Goal: Information Seeking & Learning: Learn about a topic

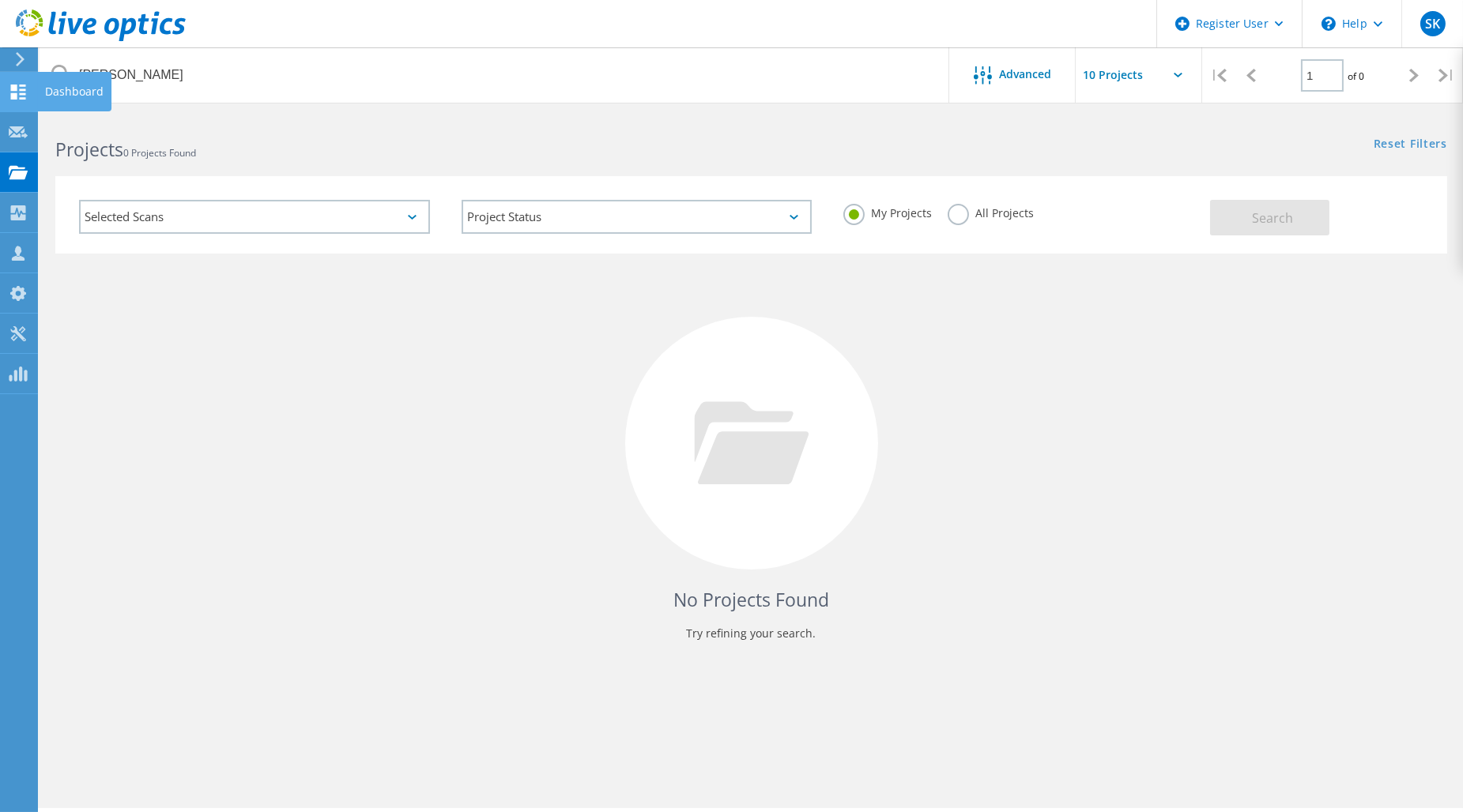
click at [20, 90] on icon at bounding box center [18, 92] width 19 height 15
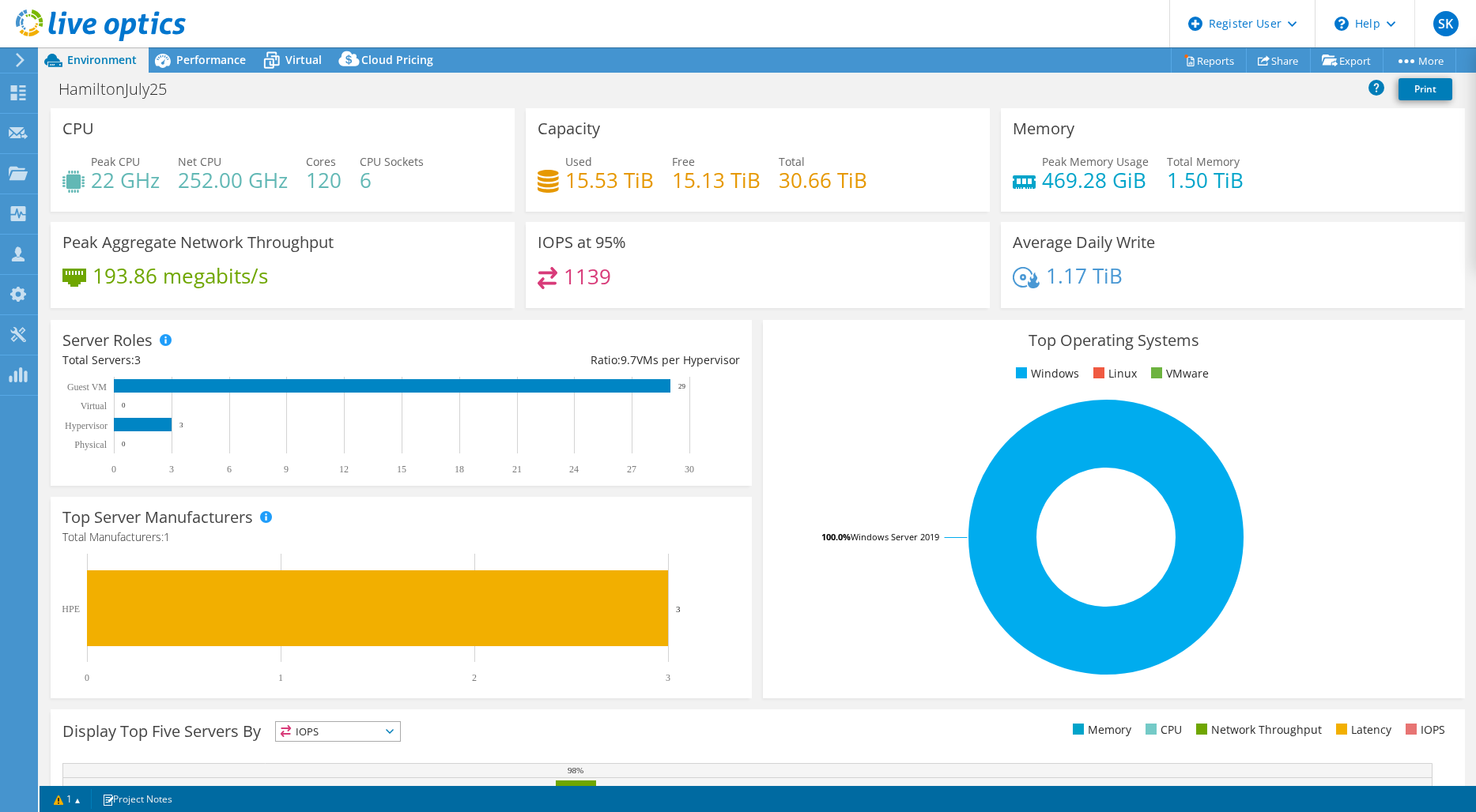
select select "EULondon"
select select "USD"
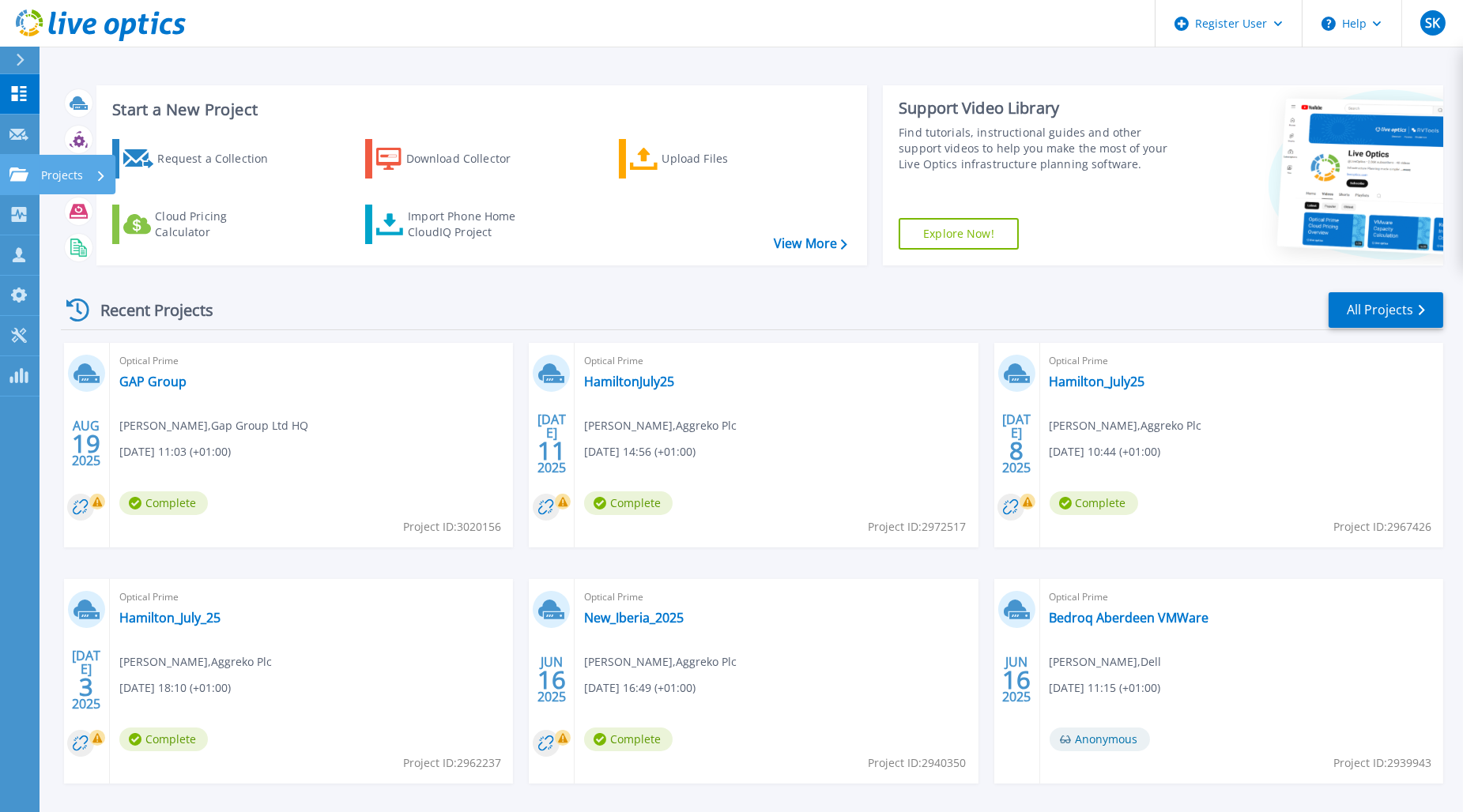
click at [30, 173] on link "Projects Projects" at bounding box center [20, 175] width 40 height 41
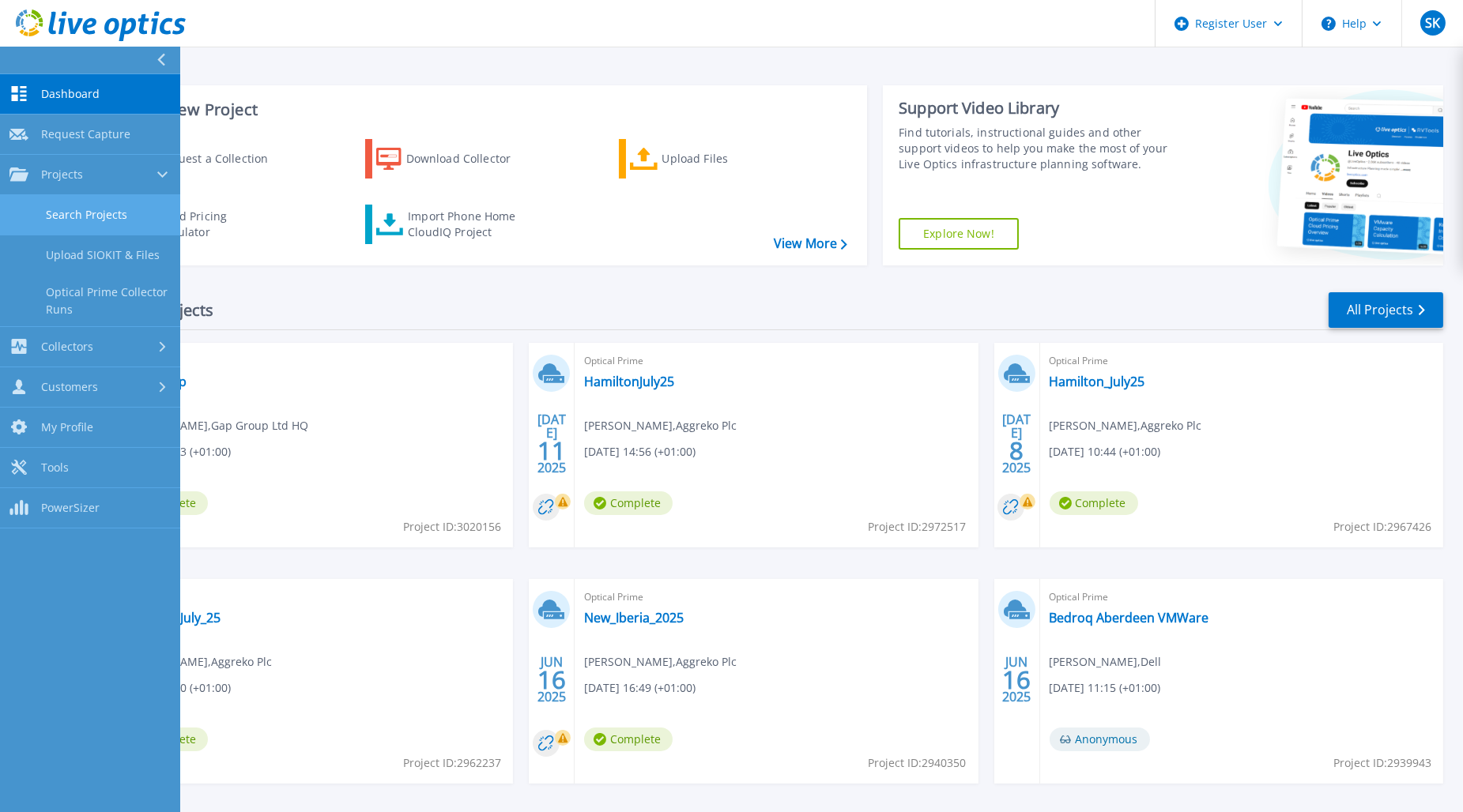
click at [72, 210] on link "Search Projects" at bounding box center [90, 215] width 180 height 41
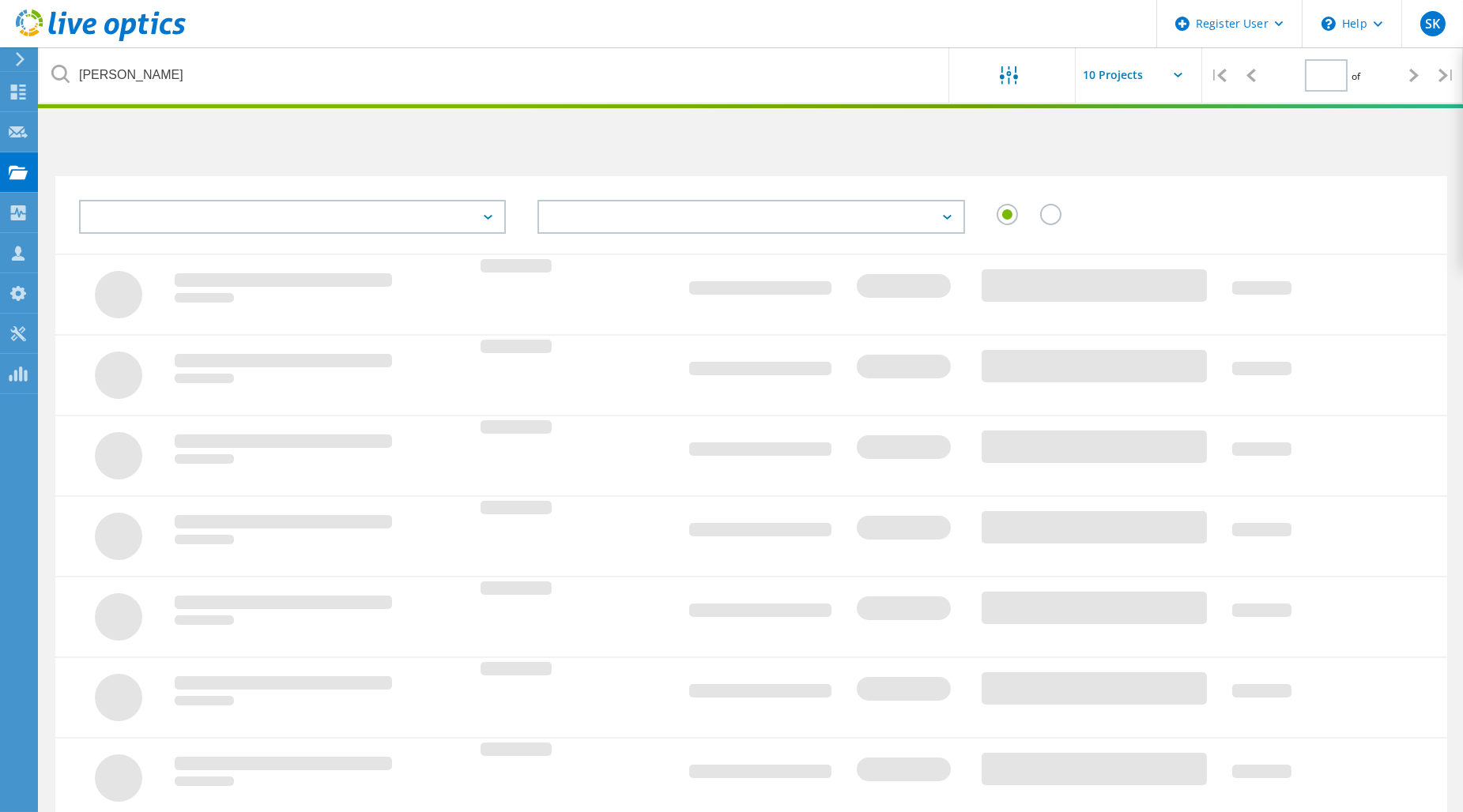
type input "1"
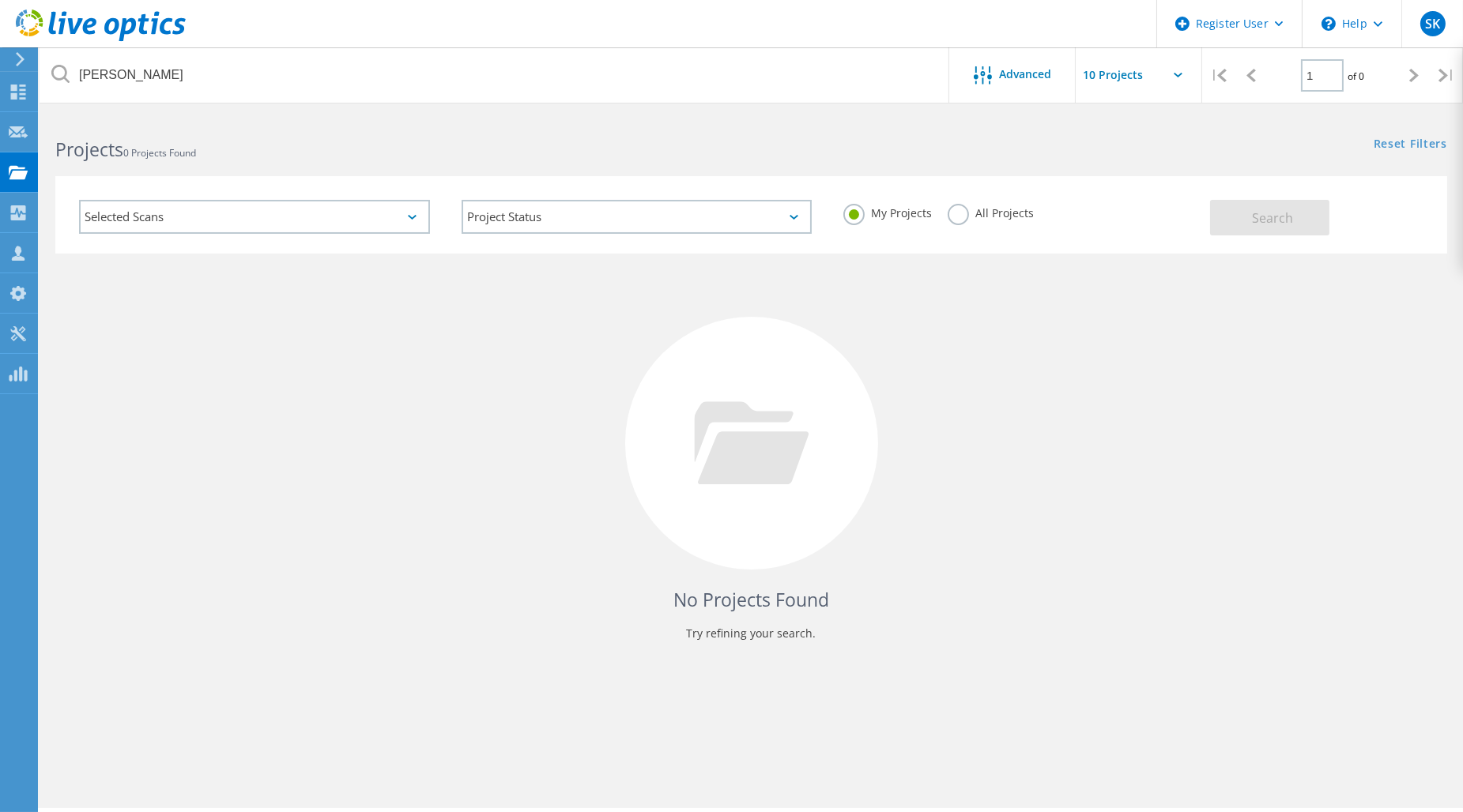
click at [964, 219] on label "All Projects" at bounding box center [990, 211] width 86 height 15
click at [0, 0] on input "All Projects" at bounding box center [0, 0] width 0 height 0
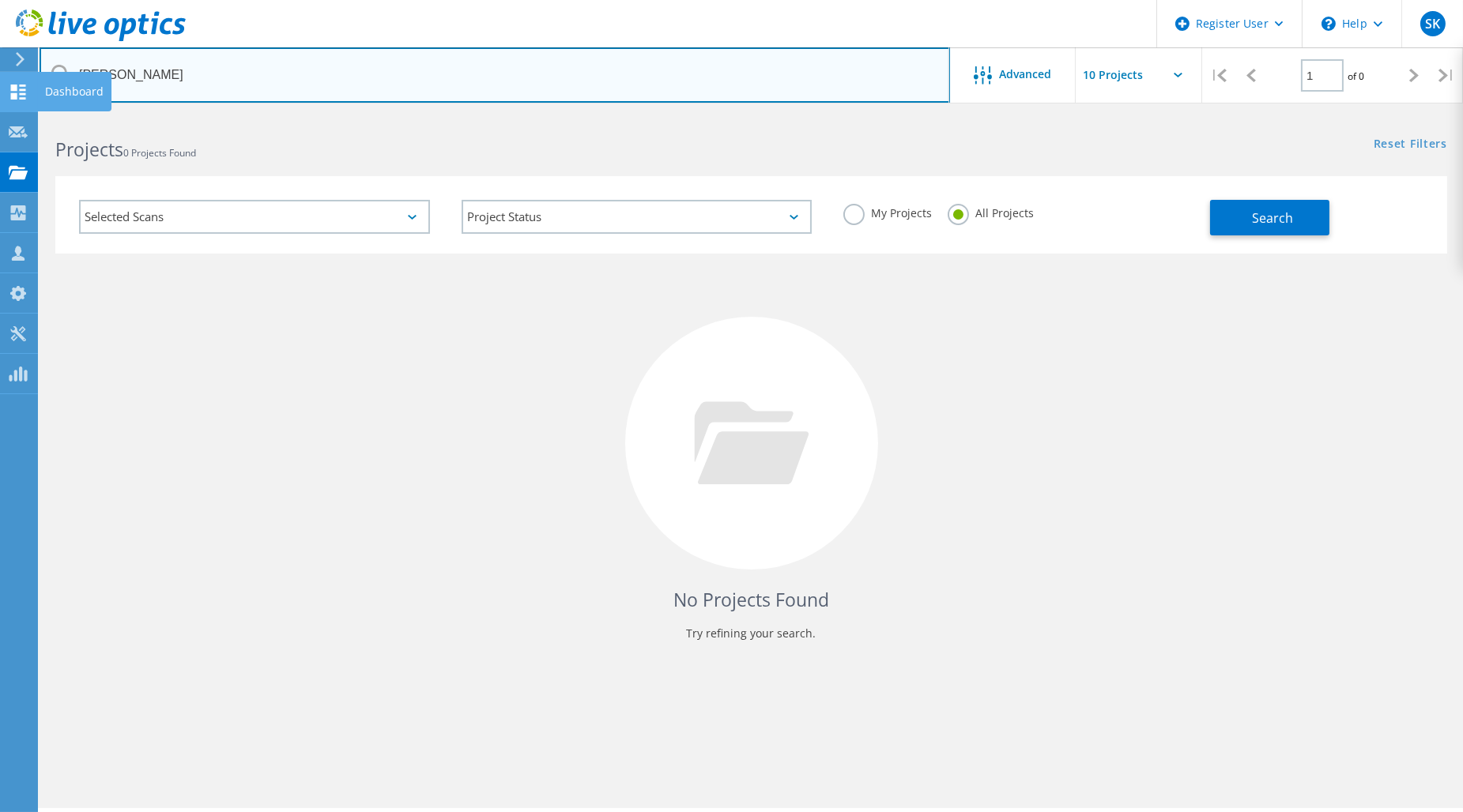
drag, startPoint x: 45, startPoint y: 85, endPoint x: 22, endPoint y: 92, distance: 24.0
click at [11, 115] on div "Register User \n Help Explore Helpful Articles Contact Support SK Dell User Stu…" at bounding box center [732, 486] width 1463 height 741
click at [169, 74] on input "henry pickup" at bounding box center [495, 74] width 911 height 55
drag, startPoint x: 121, startPoint y: 70, endPoint x: 75, endPoint y: 74, distance: 46.2
click at [82, 71] on input "henry pickup" at bounding box center [495, 74] width 911 height 55
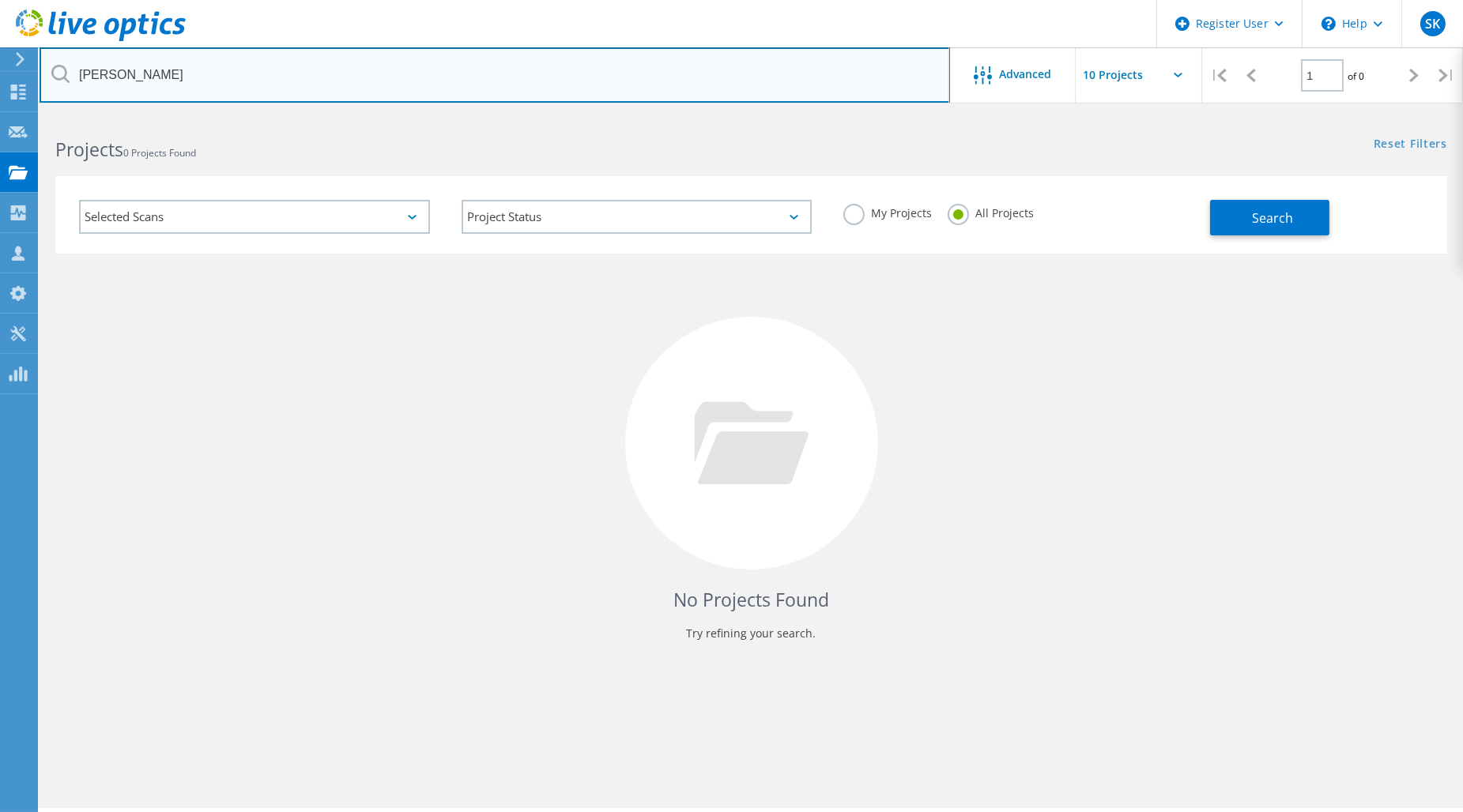
click at [155, 71] on input "henry pickup" at bounding box center [495, 74] width 911 height 55
drag, startPoint x: 175, startPoint y: 72, endPoint x: 36, endPoint y: 72, distance: 139.0
click at [36, 115] on div "Register User \n Help Explore Helpful Articles Contact Support SK Dell User Stu…" at bounding box center [732, 486] width 1463 height 741
click at [140, 68] on input "henry pickup" at bounding box center [495, 74] width 911 height 55
drag, startPoint x: 154, startPoint y: 70, endPoint x: 79, endPoint y: 76, distance: 75.2
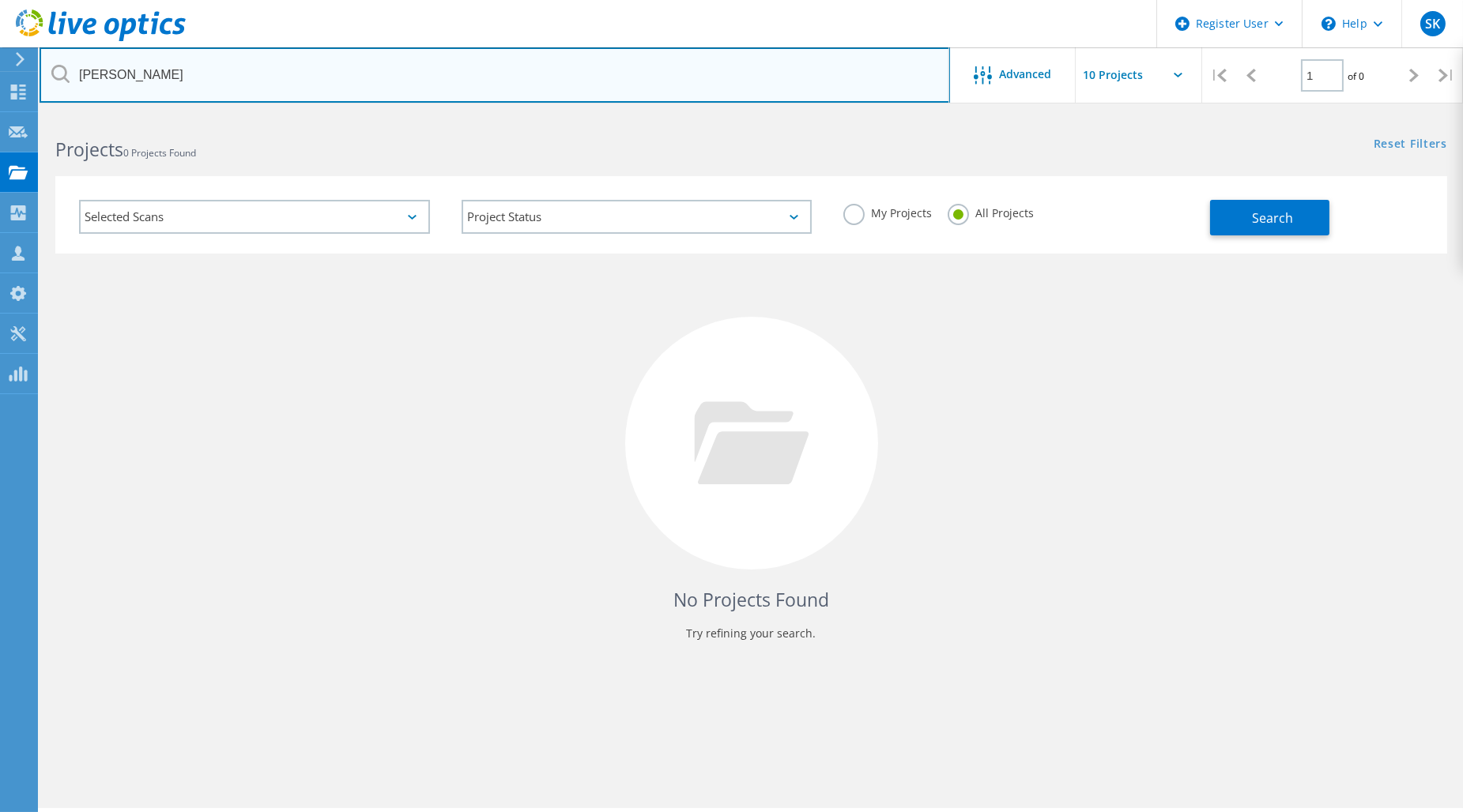
click at [79, 76] on input "henry pickup" at bounding box center [495, 74] width 911 height 55
paste input "2527106"
type input "2527106"
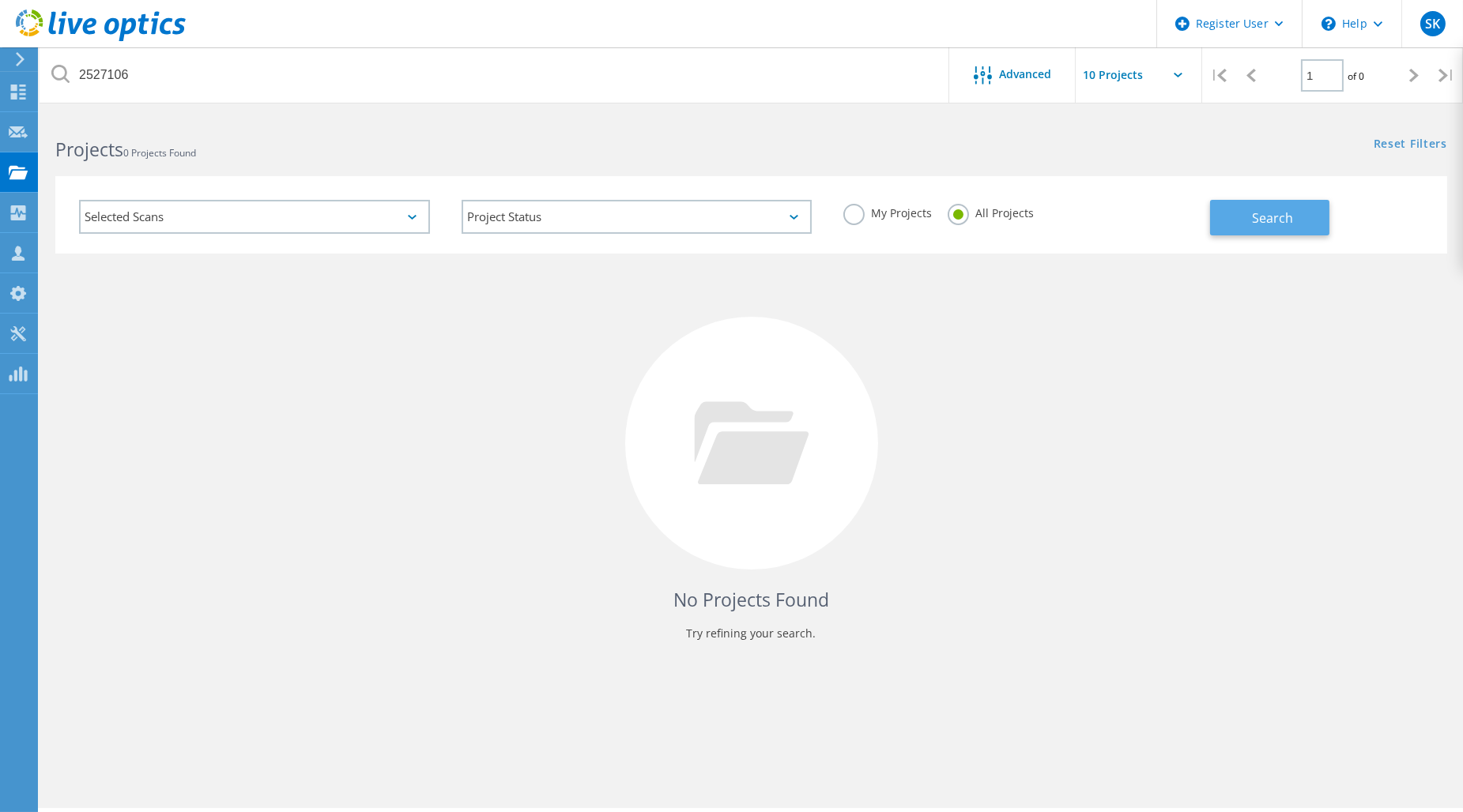
click at [1242, 222] on button "Search" at bounding box center [1270, 217] width 119 height 35
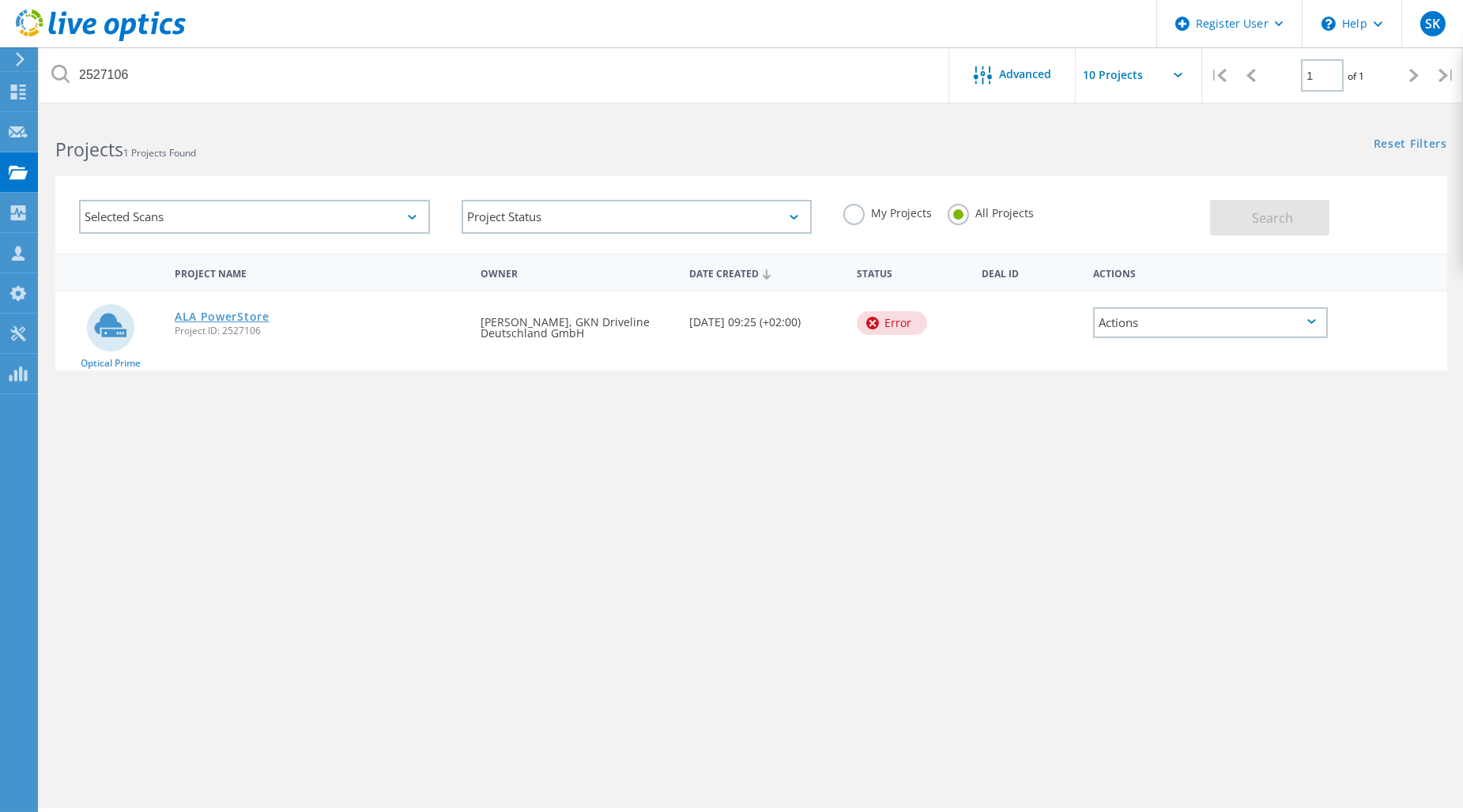
click at [230, 317] on link "ALA PowerStore" at bounding box center [222, 316] width 95 height 11
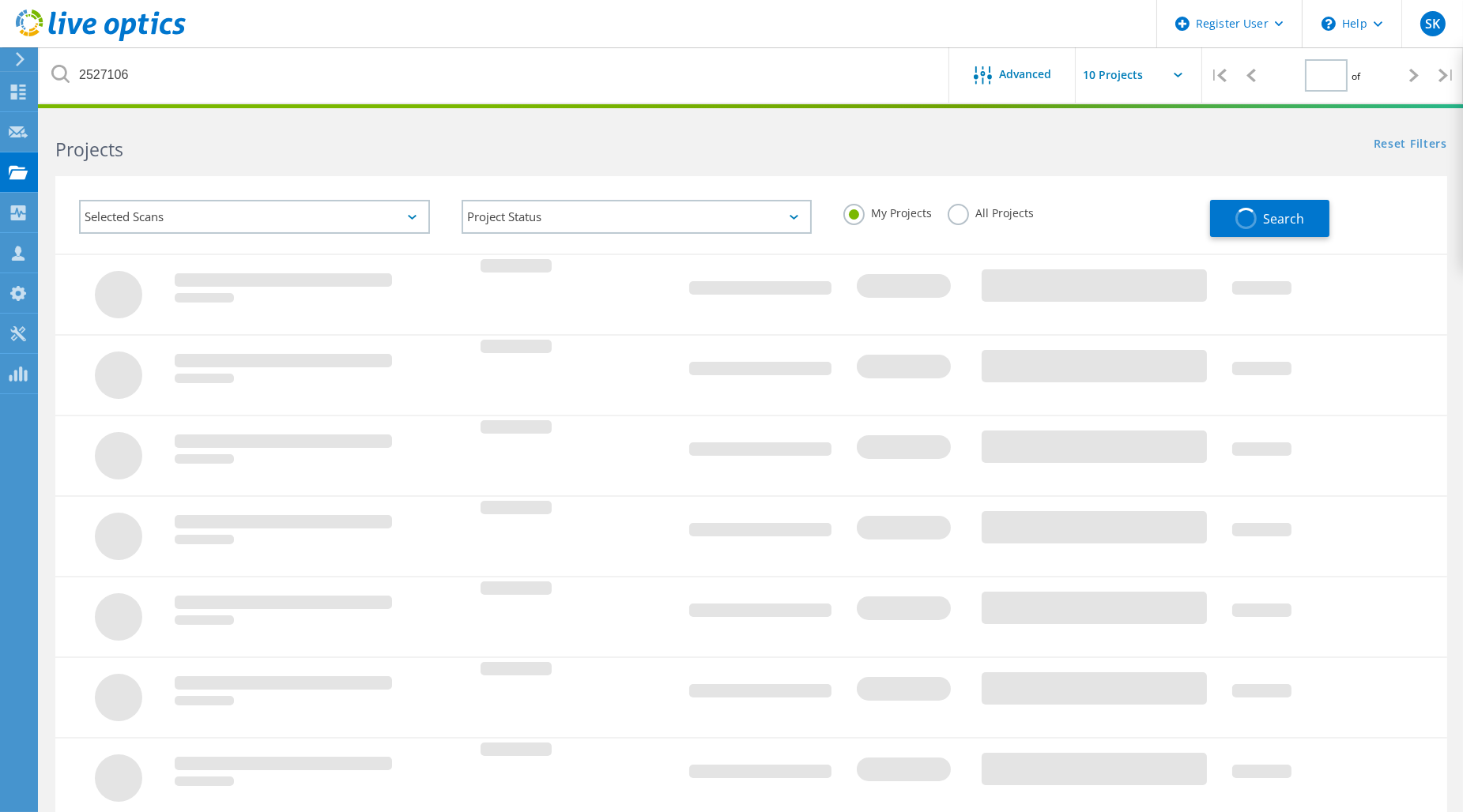
type input "1"
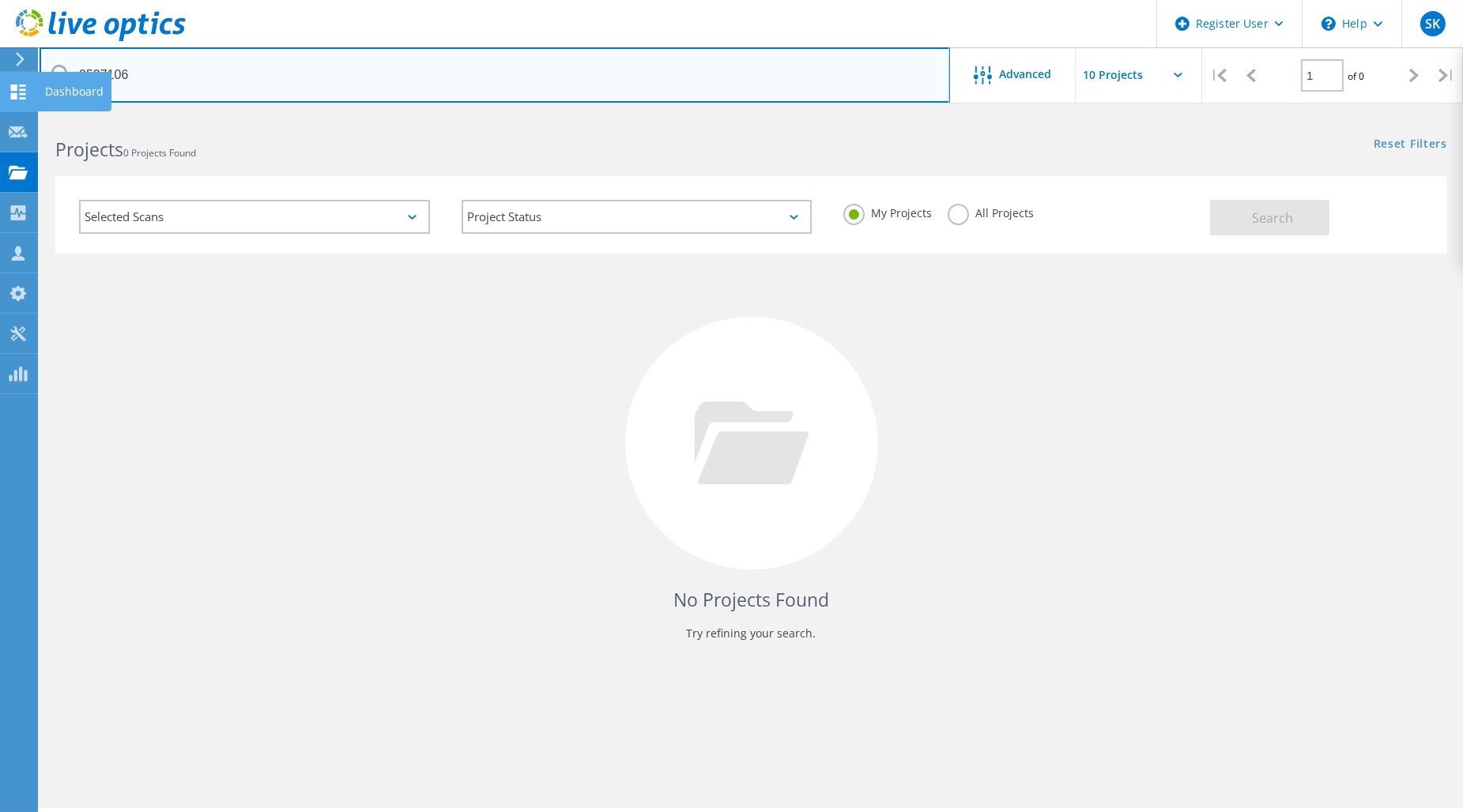
drag, startPoint x: 246, startPoint y: 71, endPoint x: 19, endPoint y: 77, distance: 227.1
click at [0, 79] on html "Register User \n Help Explore Helpful Articles Contact Support SK Dell User [PE…" at bounding box center [732, 428] width 1463 height 855
paste input "7994"
type input "2579946"
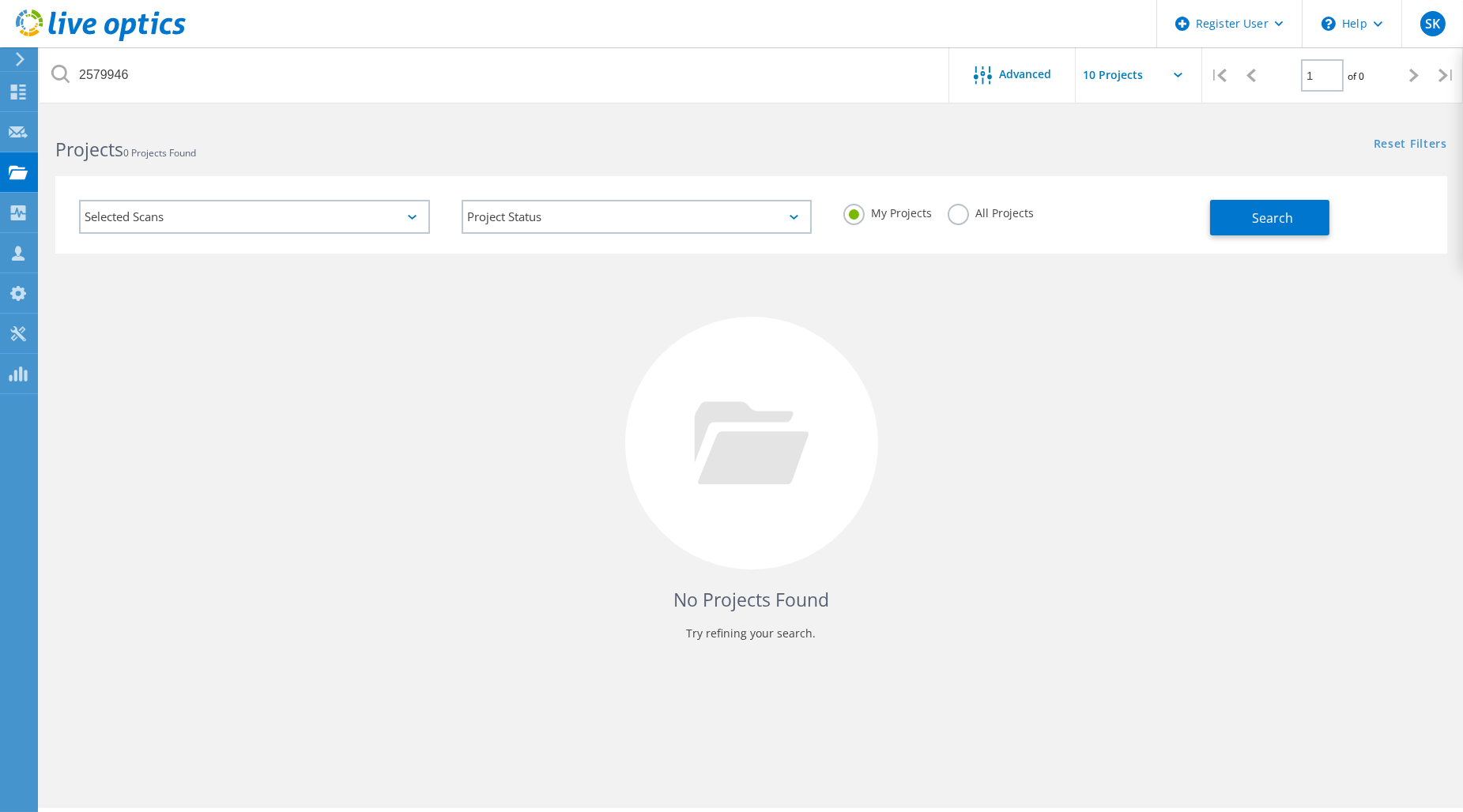
click at [958, 219] on label "All Projects" at bounding box center [990, 211] width 86 height 15
click at [0, 0] on input "All Projects" at bounding box center [0, 0] width 0 height 0
click at [1222, 219] on button "Search" at bounding box center [1270, 217] width 119 height 35
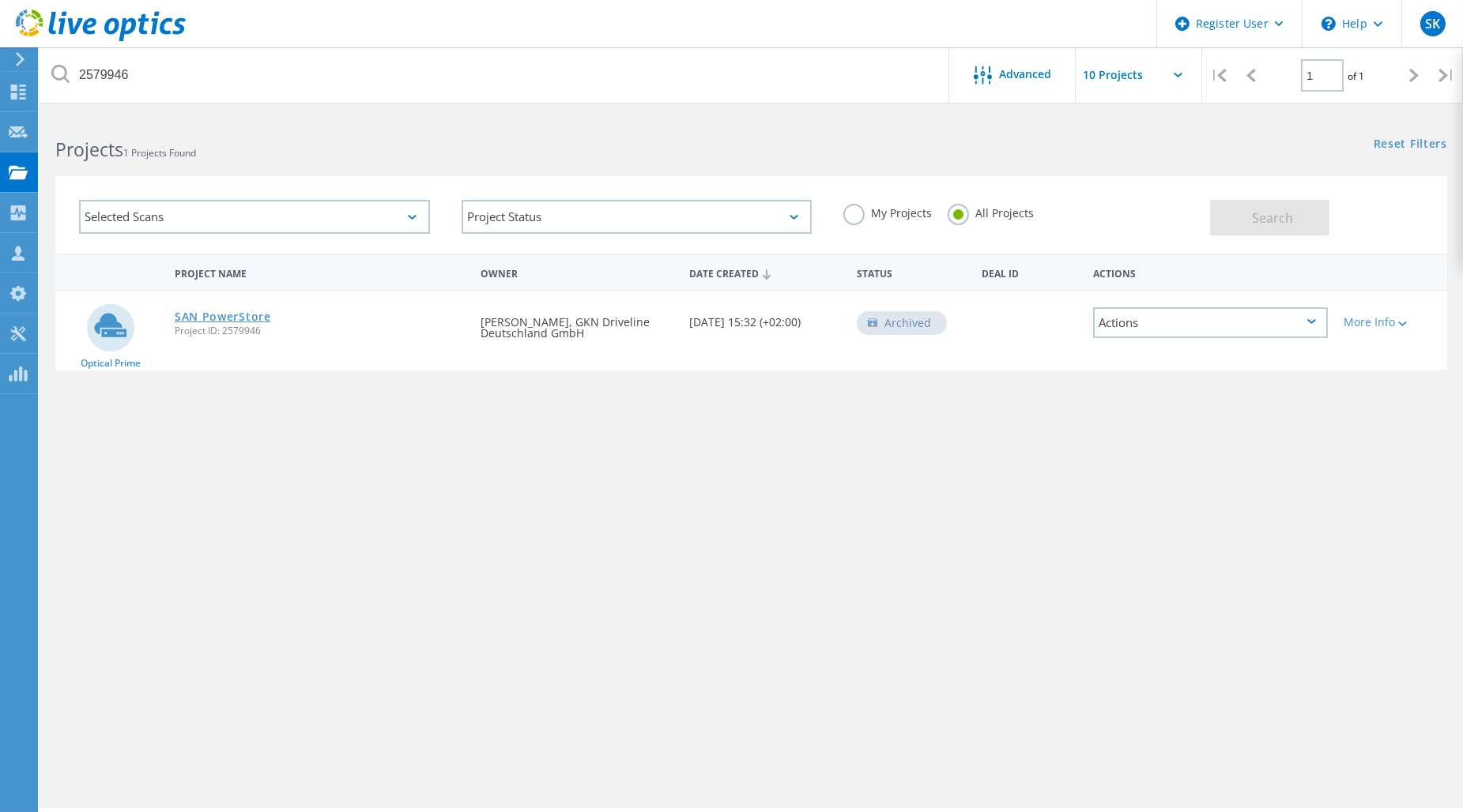
click at [240, 314] on link "SAN PowerStore" at bounding box center [222, 316] width 97 height 11
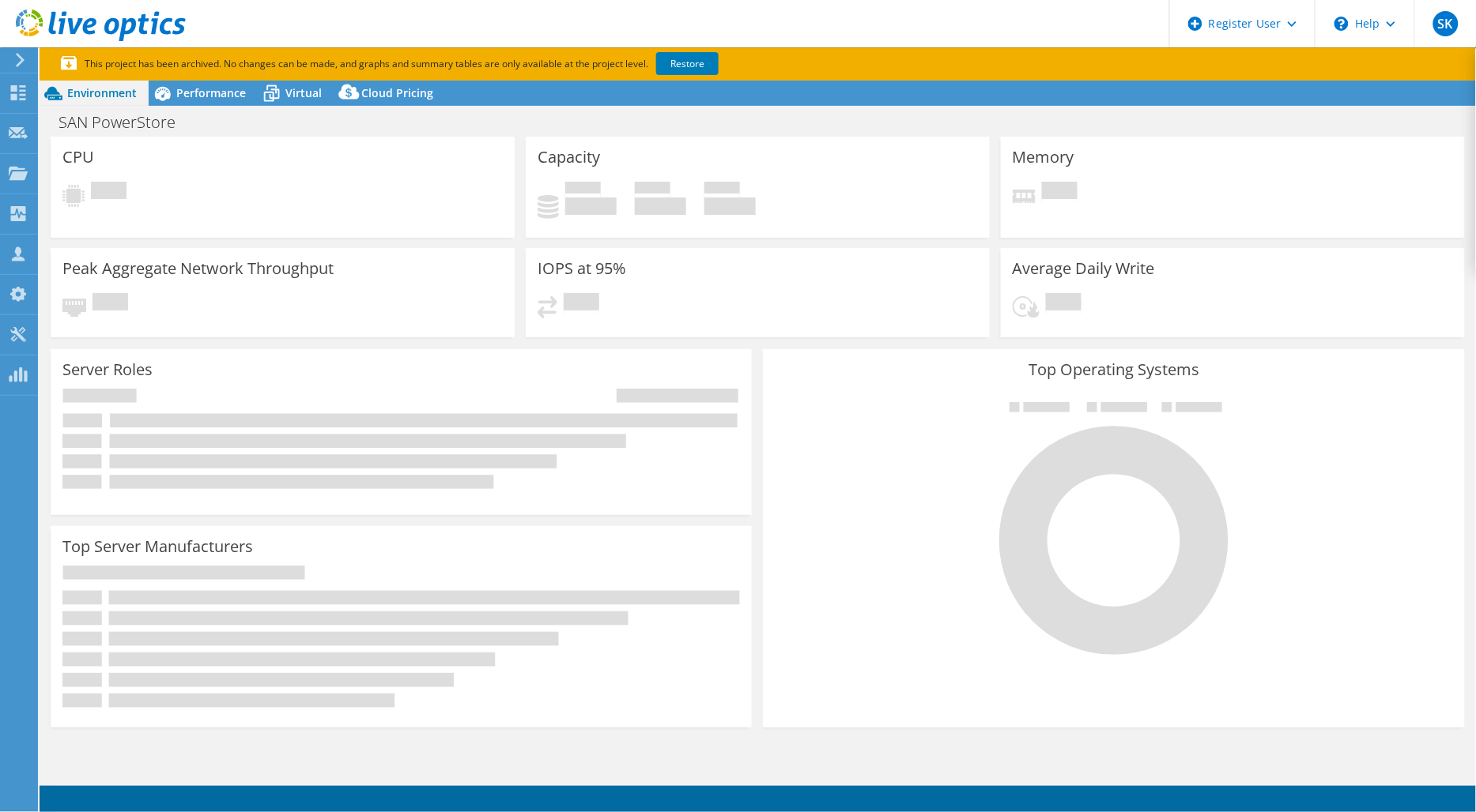
select select "USD"
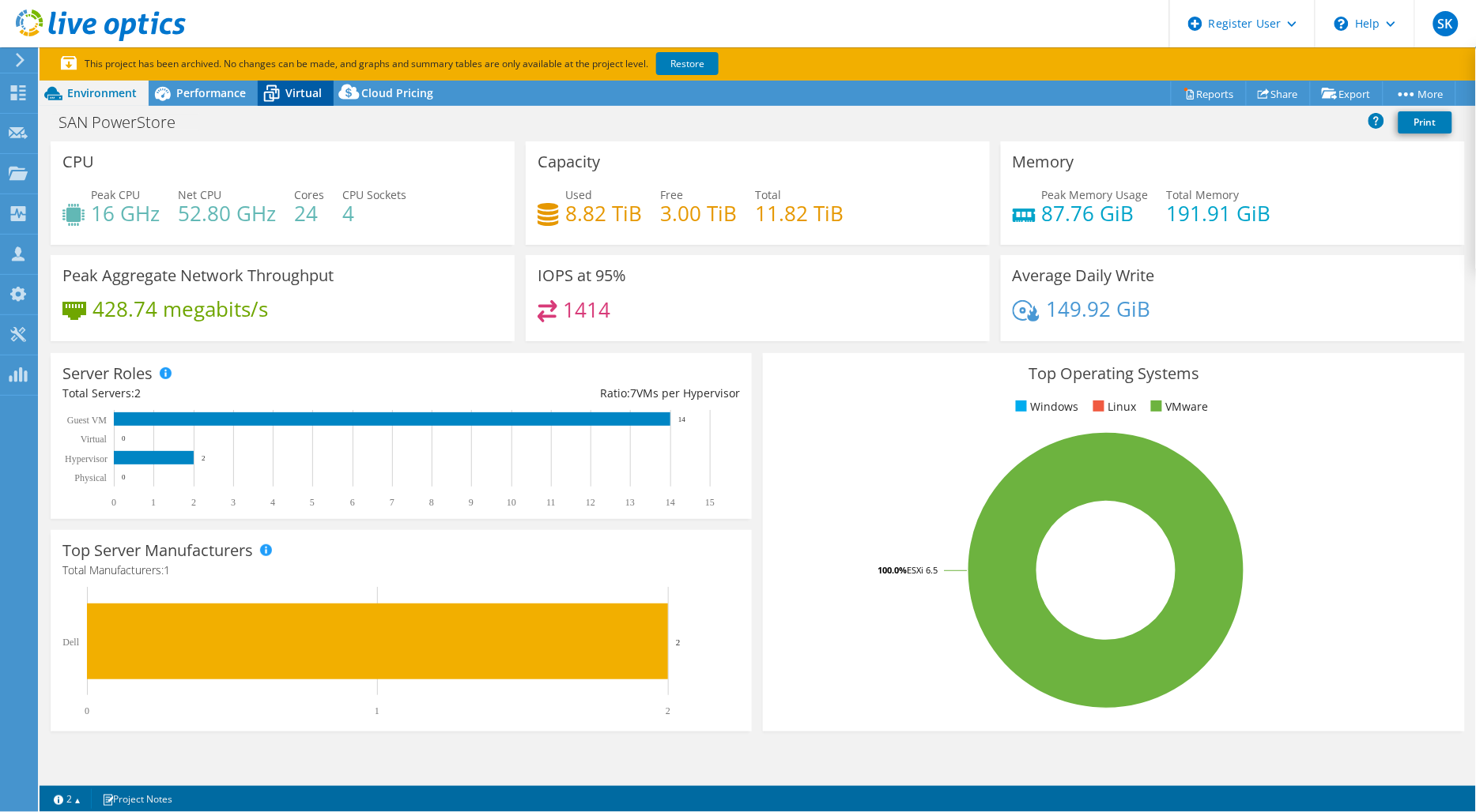
click at [295, 95] on span "Virtual" at bounding box center [303, 92] width 36 height 15
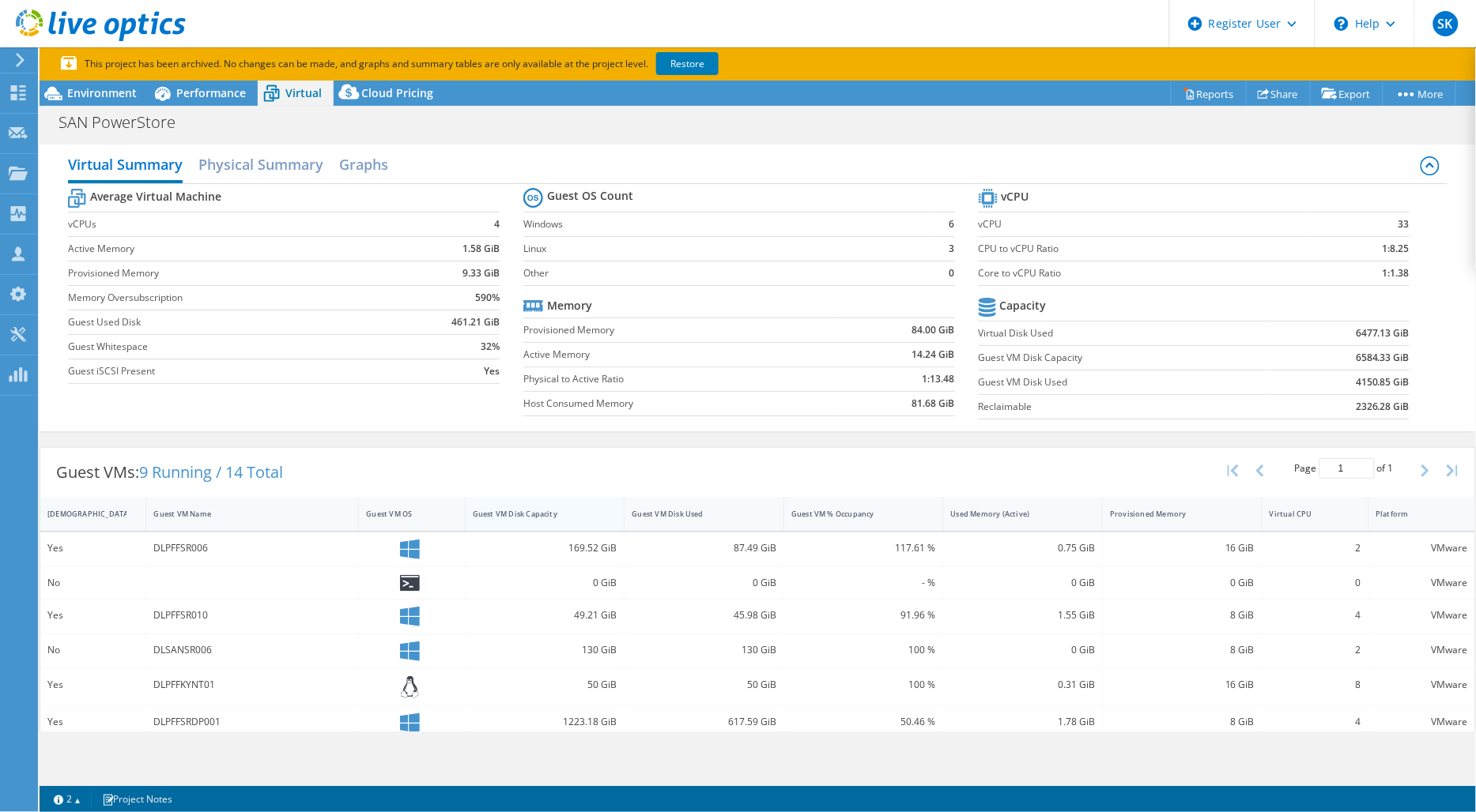
click at [538, 520] on div "Guest VM Disk Capacity" at bounding box center [535, 514] width 140 height 24
click at [542, 512] on div "Guest VM Disk Capacity" at bounding box center [535, 514] width 126 height 10
click at [216, 89] on span "Performance" at bounding box center [211, 92] width 70 height 15
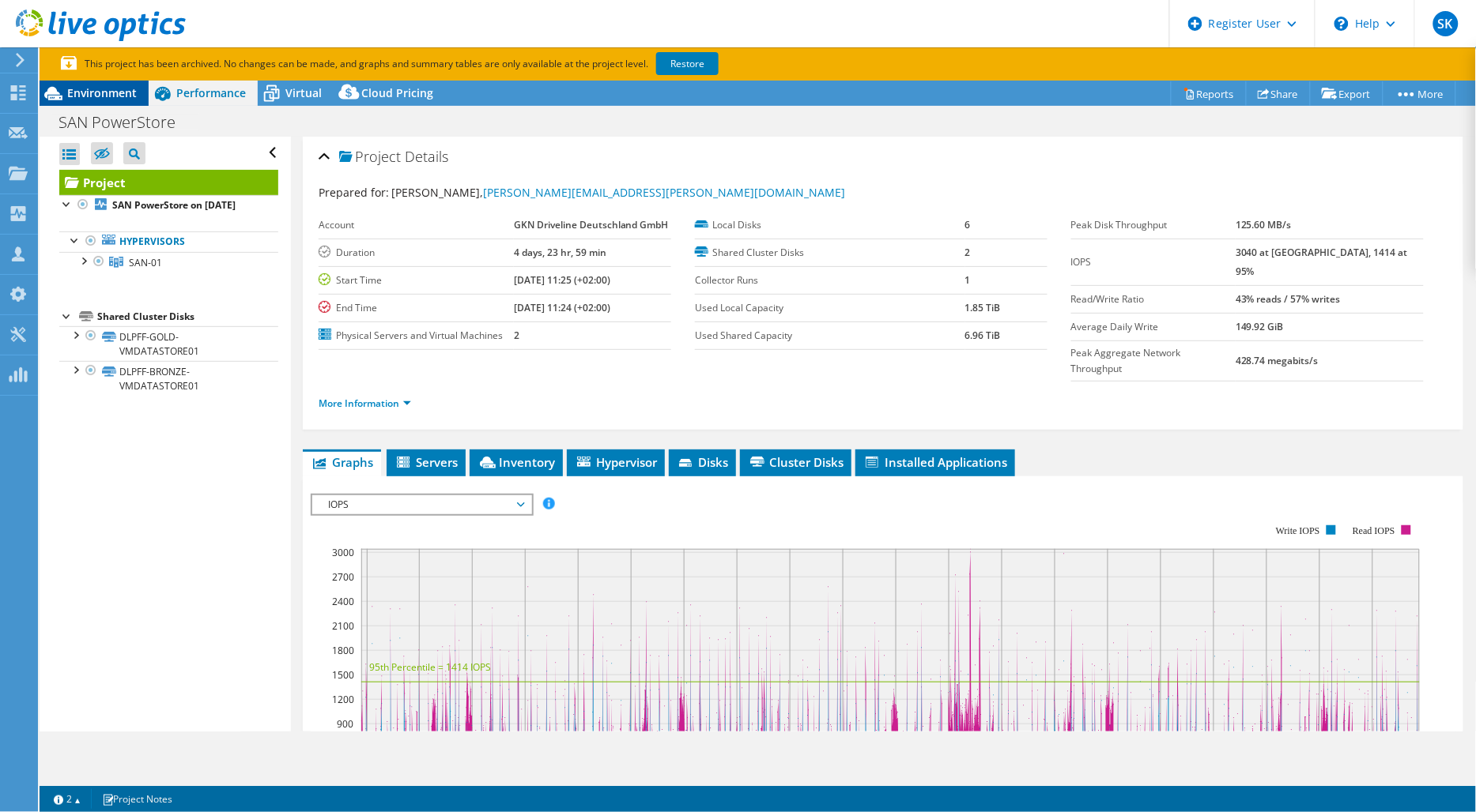
click at [132, 92] on span "Environment" at bounding box center [101, 92] width 70 height 15
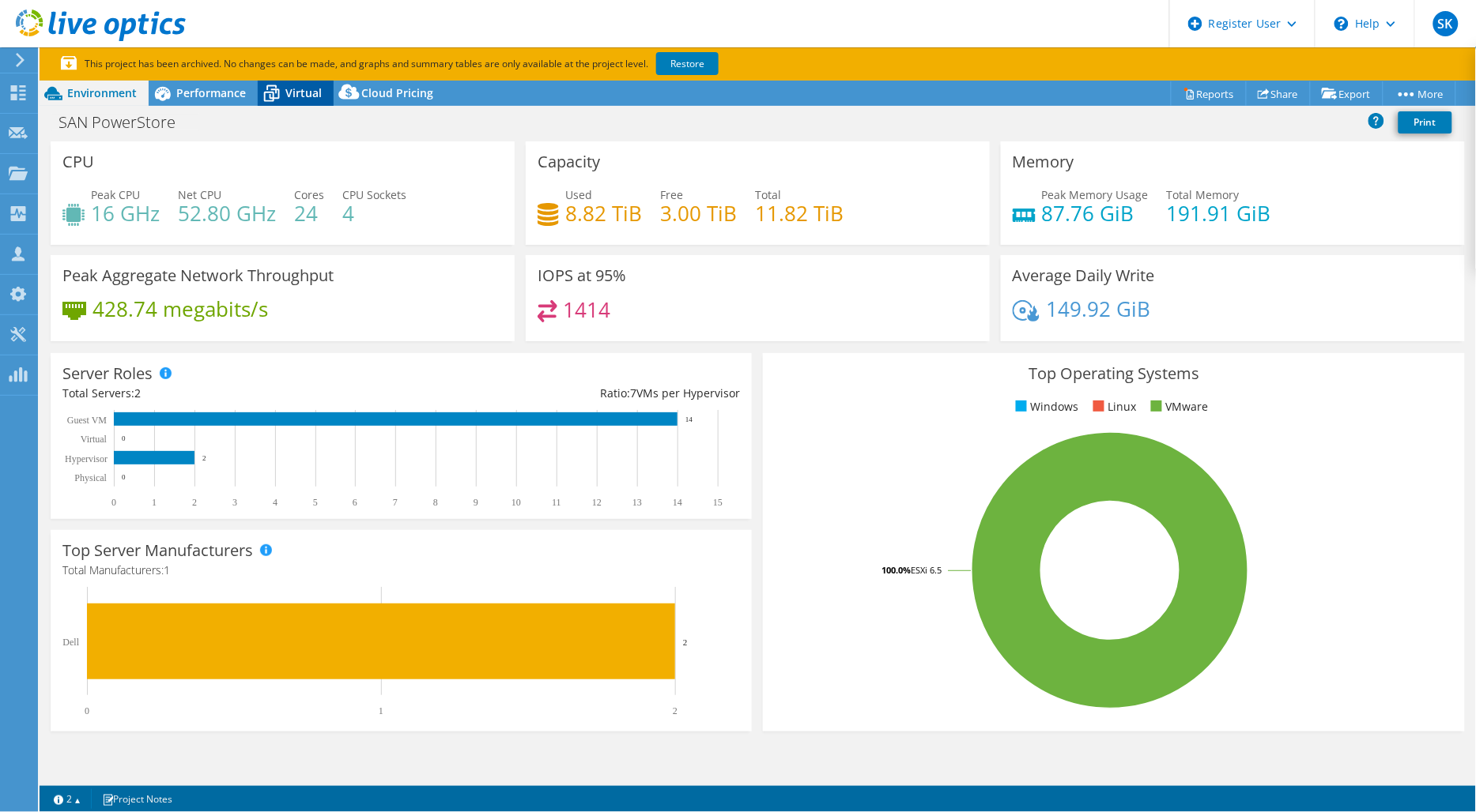
click at [291, 95] on span "Virtual" at bounding box center [303, 92] width 36 height 15
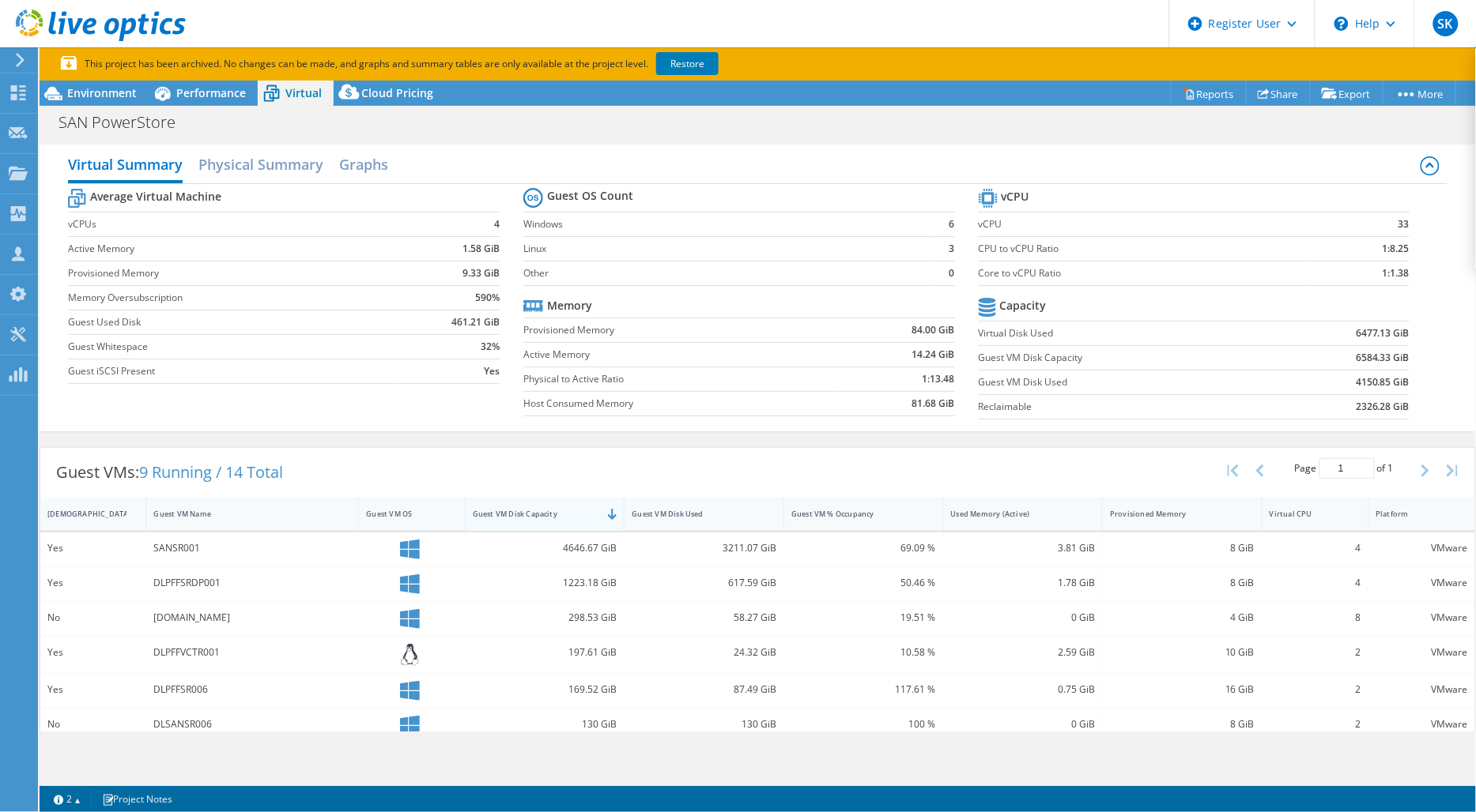
click at [518, 509] on div "Guest VM Disk Capacity" at bounding box center [535, 514] width 126 height 10
click at [523, 511] on div "Guest VM Disk Capacity" at bounding box center [535, 514] width 126 height 10
click at [207, 98] on span "Performance" at bounding box center [211, 92] width 70 height 15
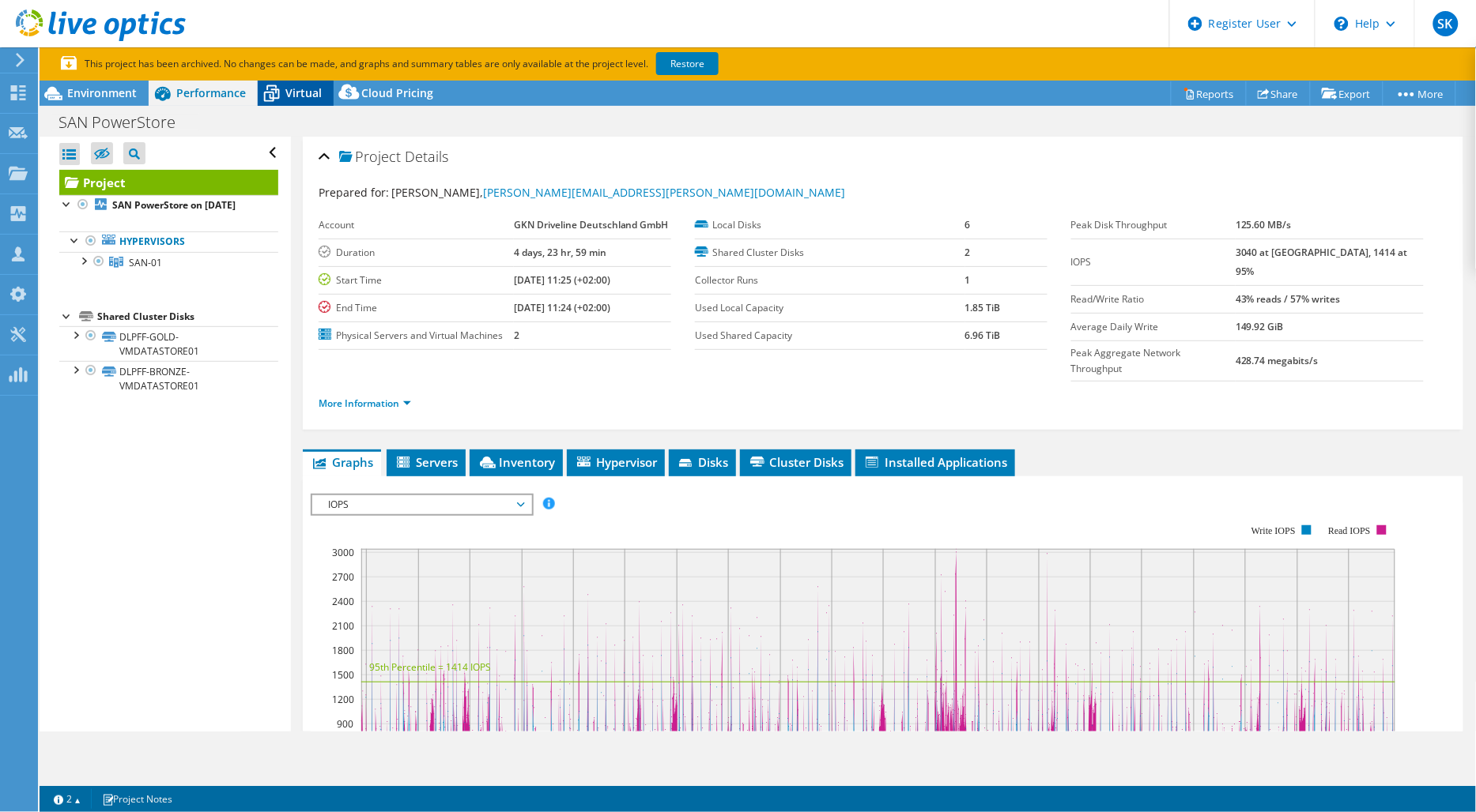
click at [315, 101] on div "Virtual" at bounding box center [296, 93] width 76 height 25
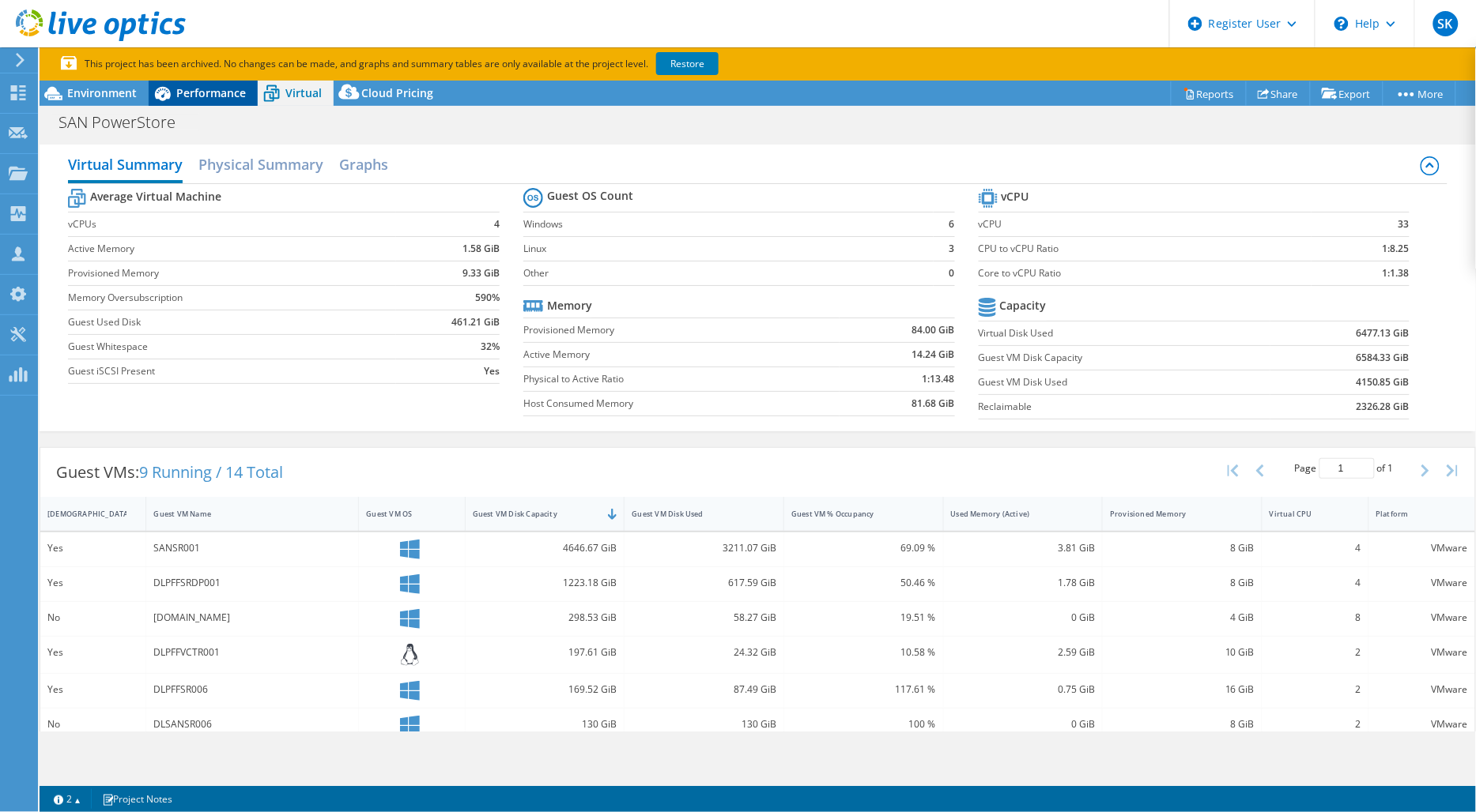
drag, startPoint x: 200, startPoint y: 90, endPoint x: 209, endPoint y: 93, distance: 9.5
click at [200, 90] on span "Performance" at bounding box center [211, 92] width 70 height 15
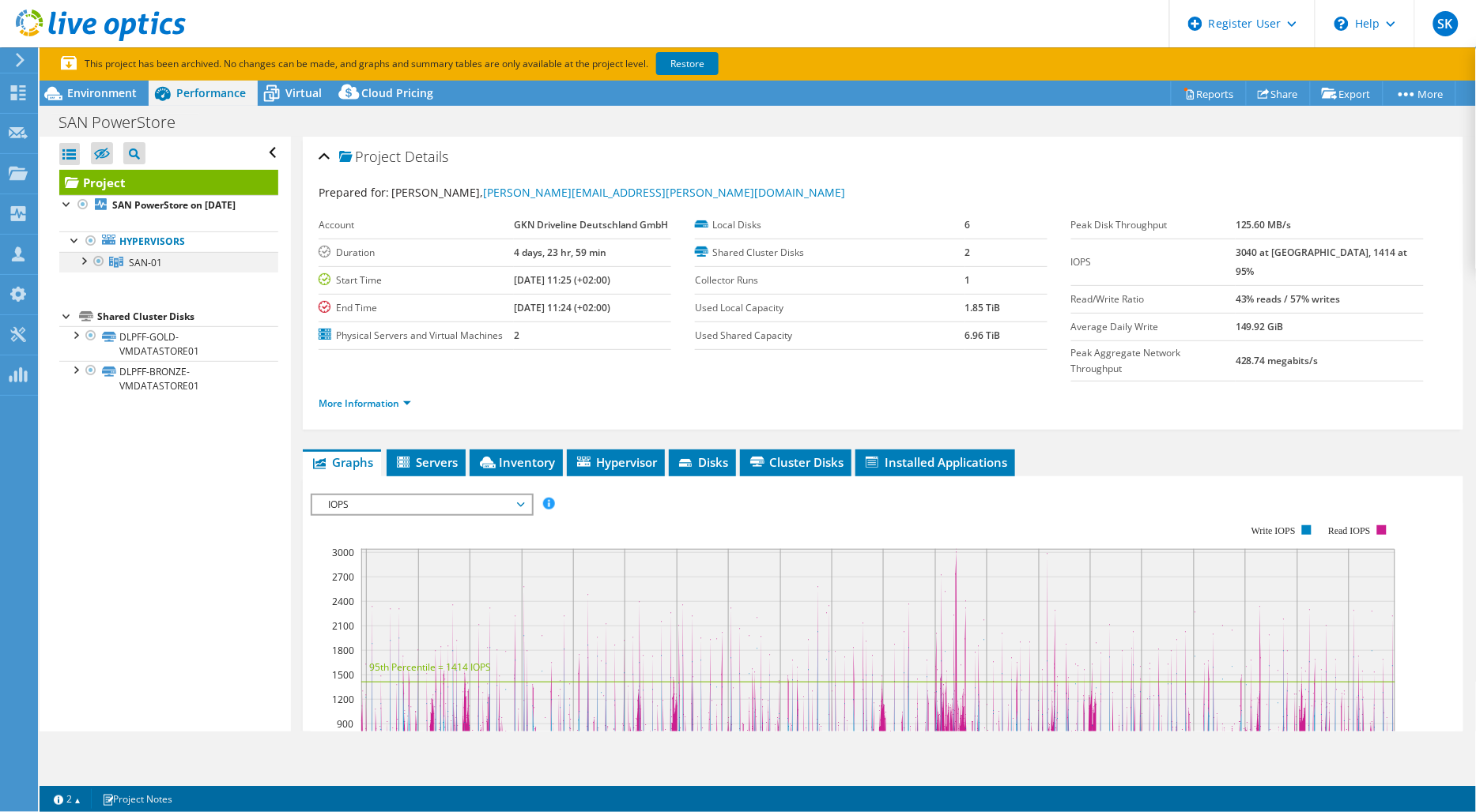
click at [83, 268] on div at bounding box center [82, 260] width 15 height 15
click at [79, 268] on div at bounding box center [82, 260] width 15 height 15
click at [75, 93] on span "Environment" at bounding box center [101, 92] width 70 height 15
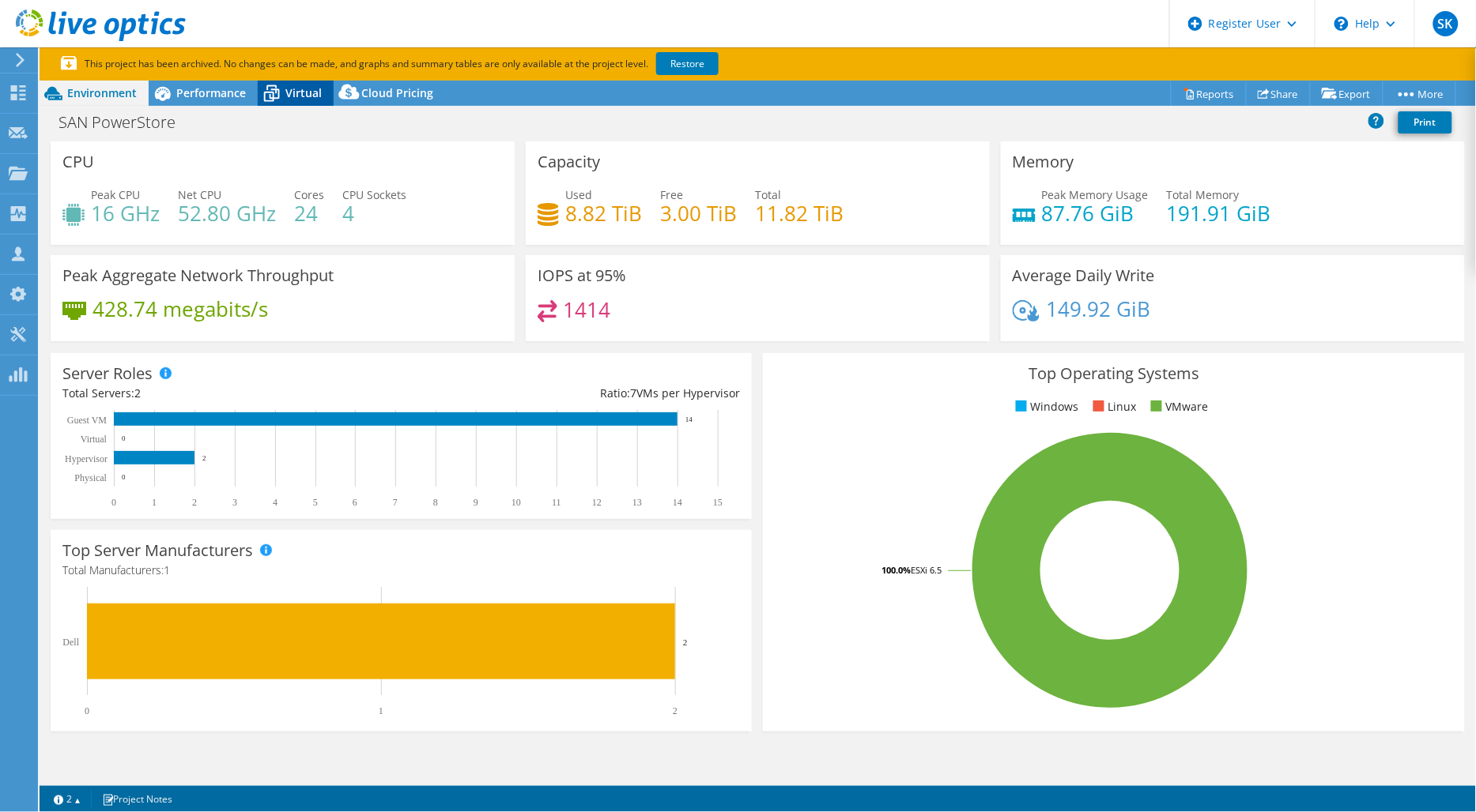
click at [266, 89] on icon at bounding box center [270, 88] width 10 height 5
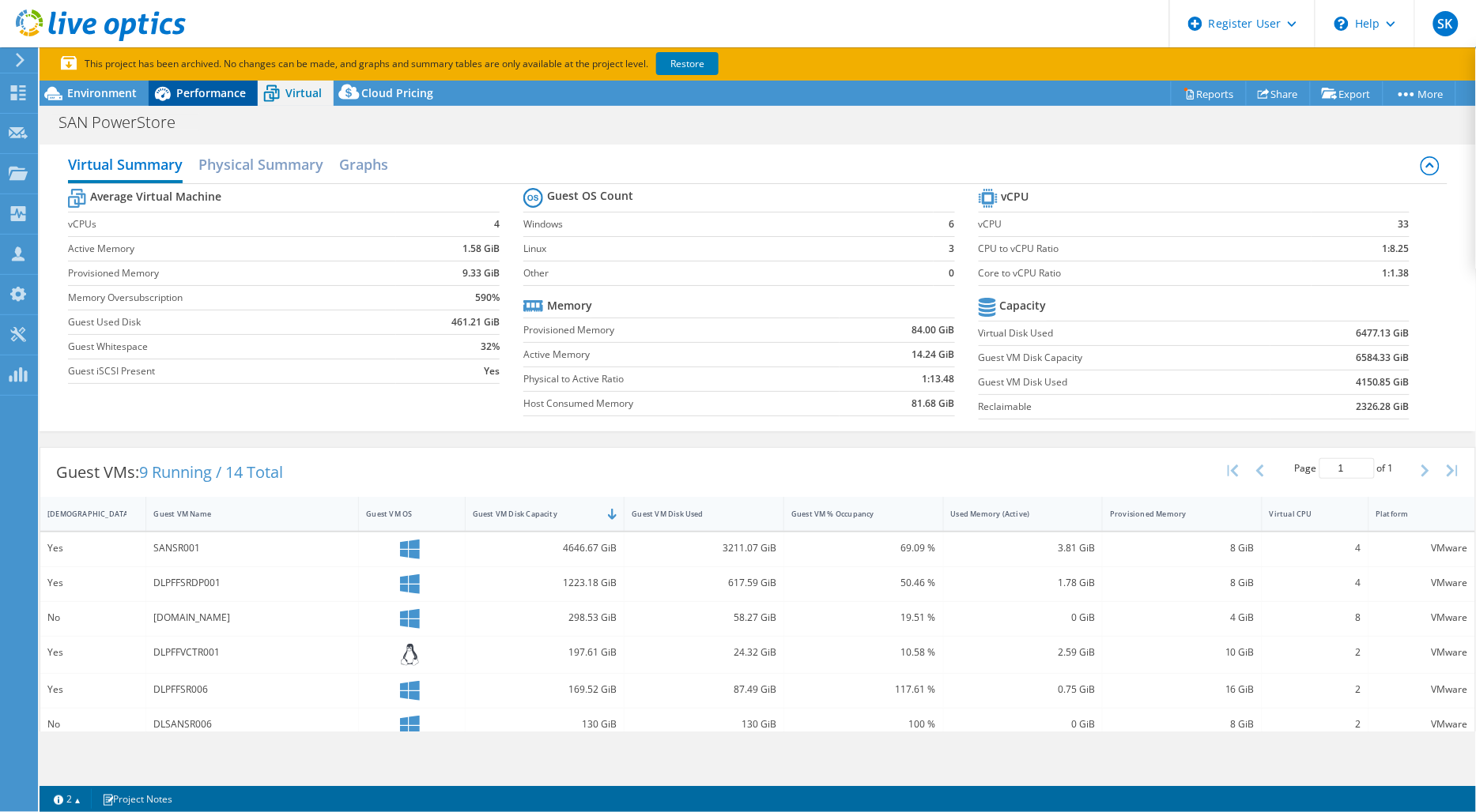
click at [223, 99] on span "Performance" at bounding box center [211, 92] width 70 height 15
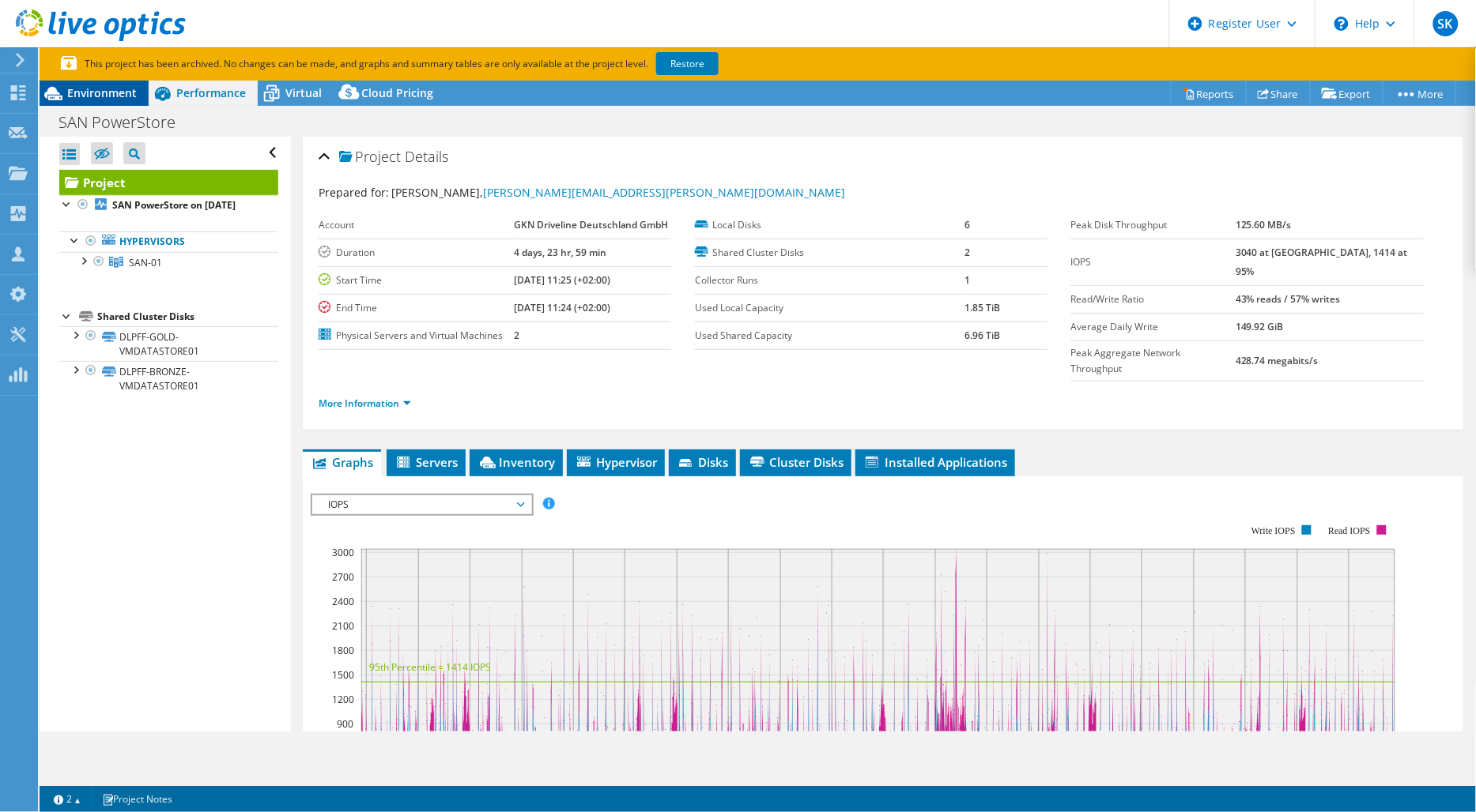
click at [120, 93] on span "Environment" at bounding box center [101, 92] width 70 height 15
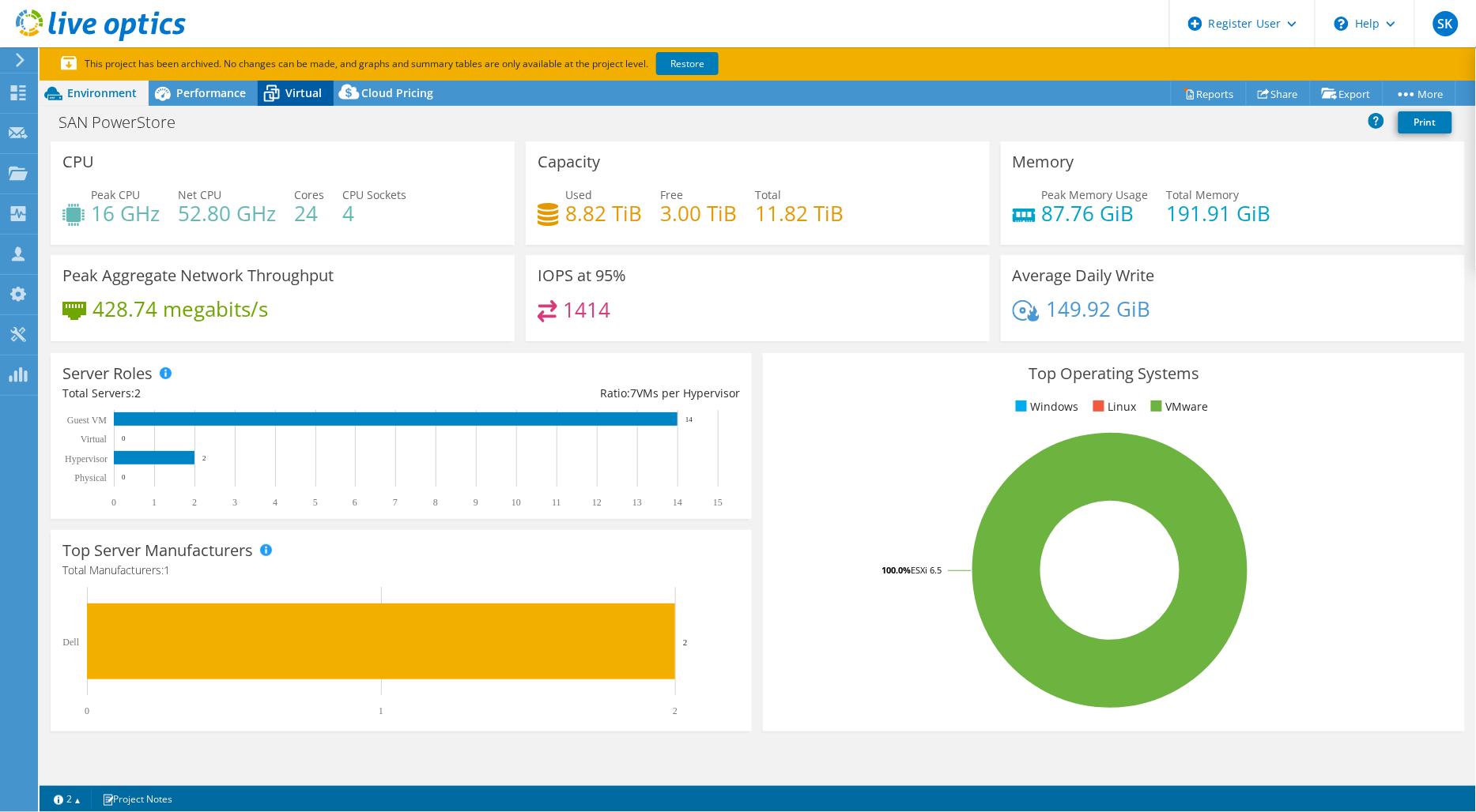
click at [272, 99] on icon at bounding box center [271, 95] width 15 height 13
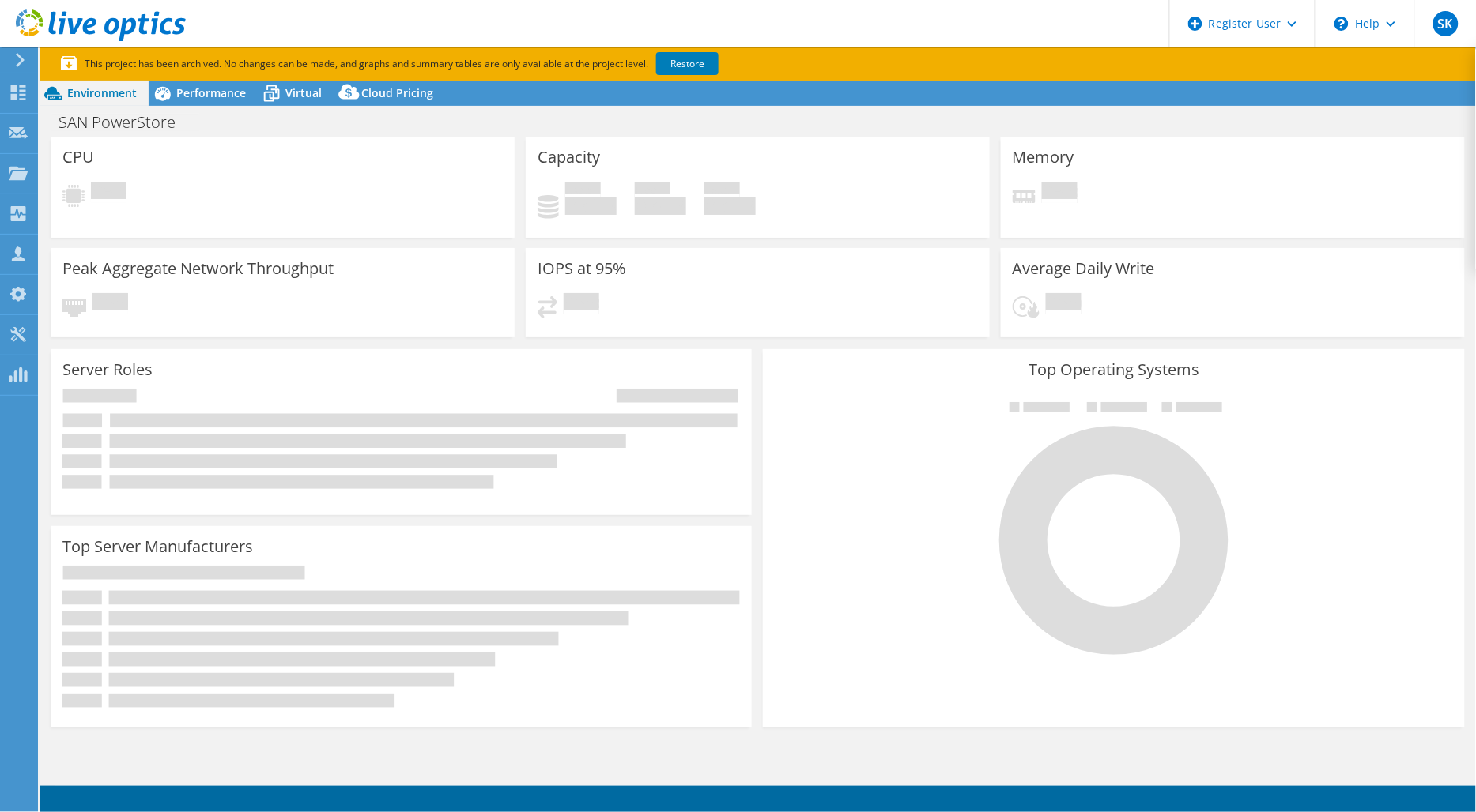
select select "SelectRegion"
select select "USD"
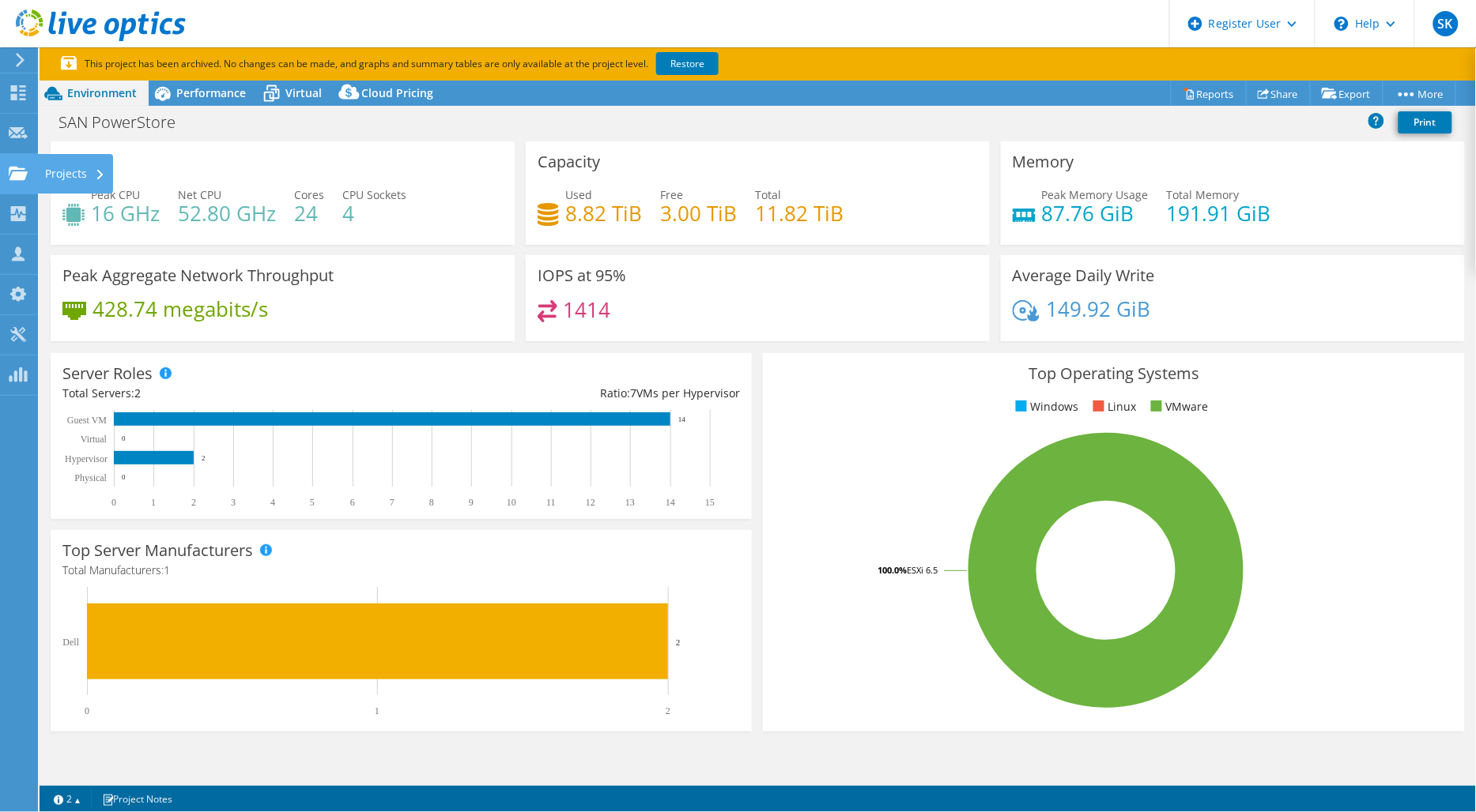
click at [9, 168] on use at bounding box center [18, 173] width 19 height 14
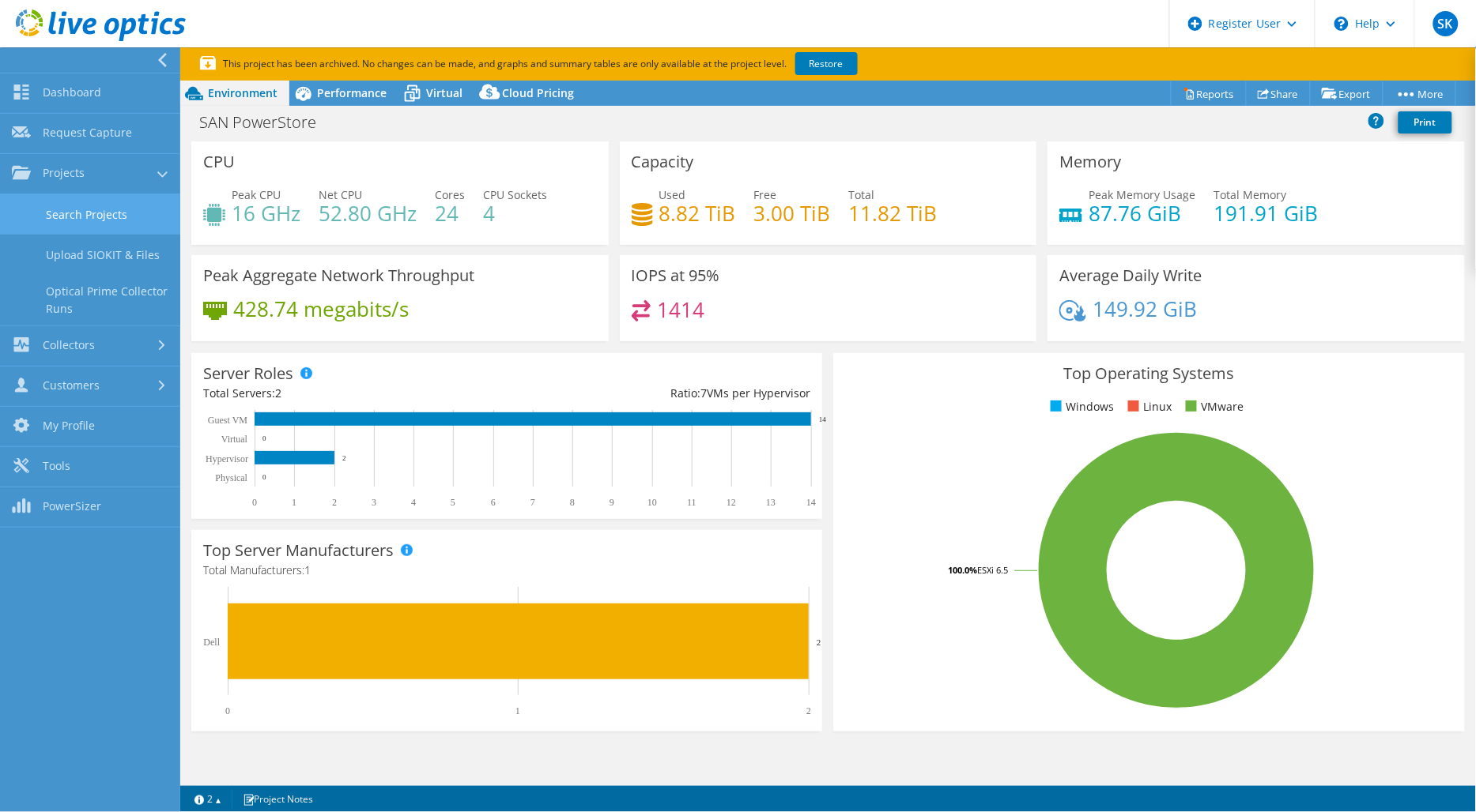
click at [96, 226] on link "Search Projects" at bounding box center [90, 214] width 180 height 41
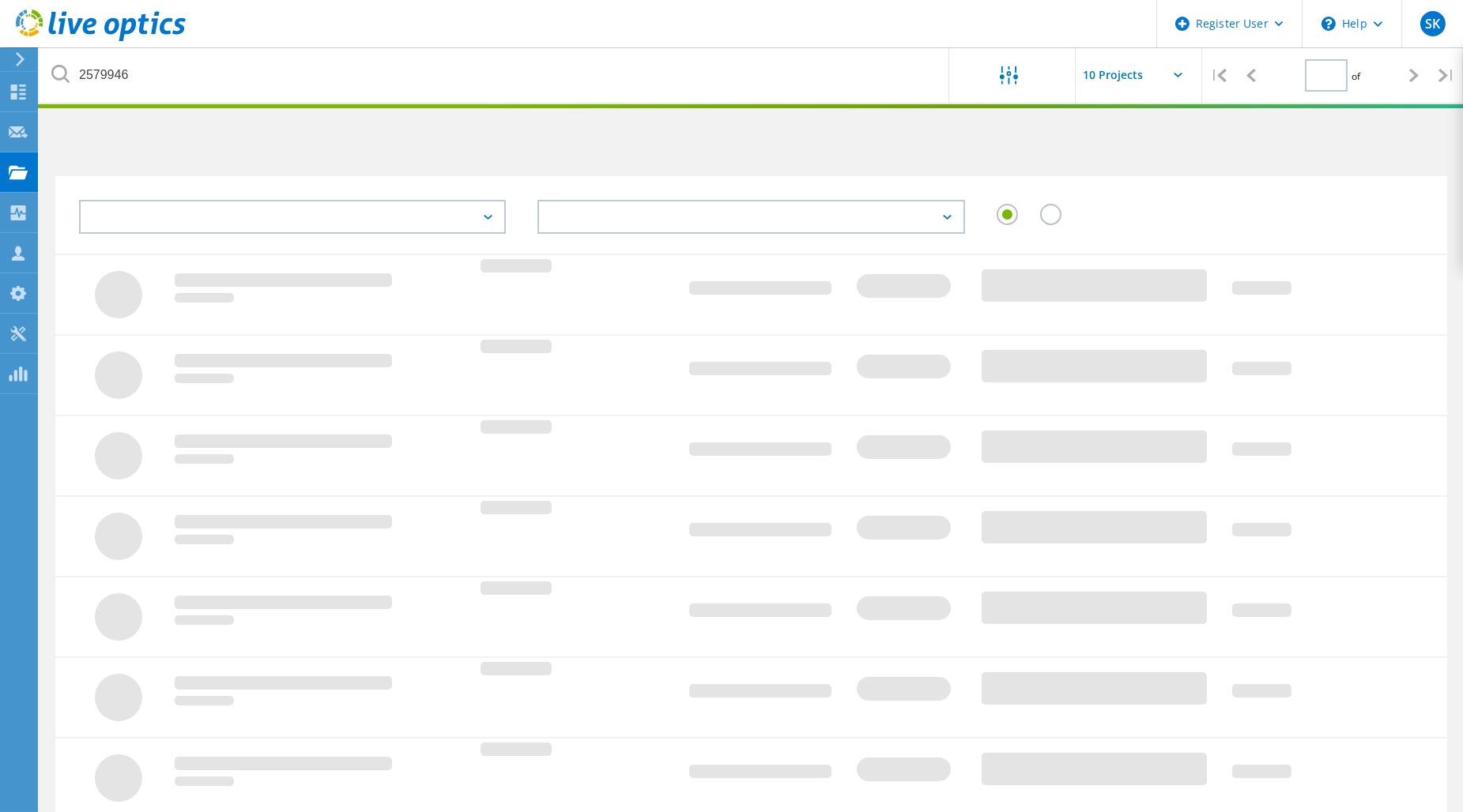
type input "1"
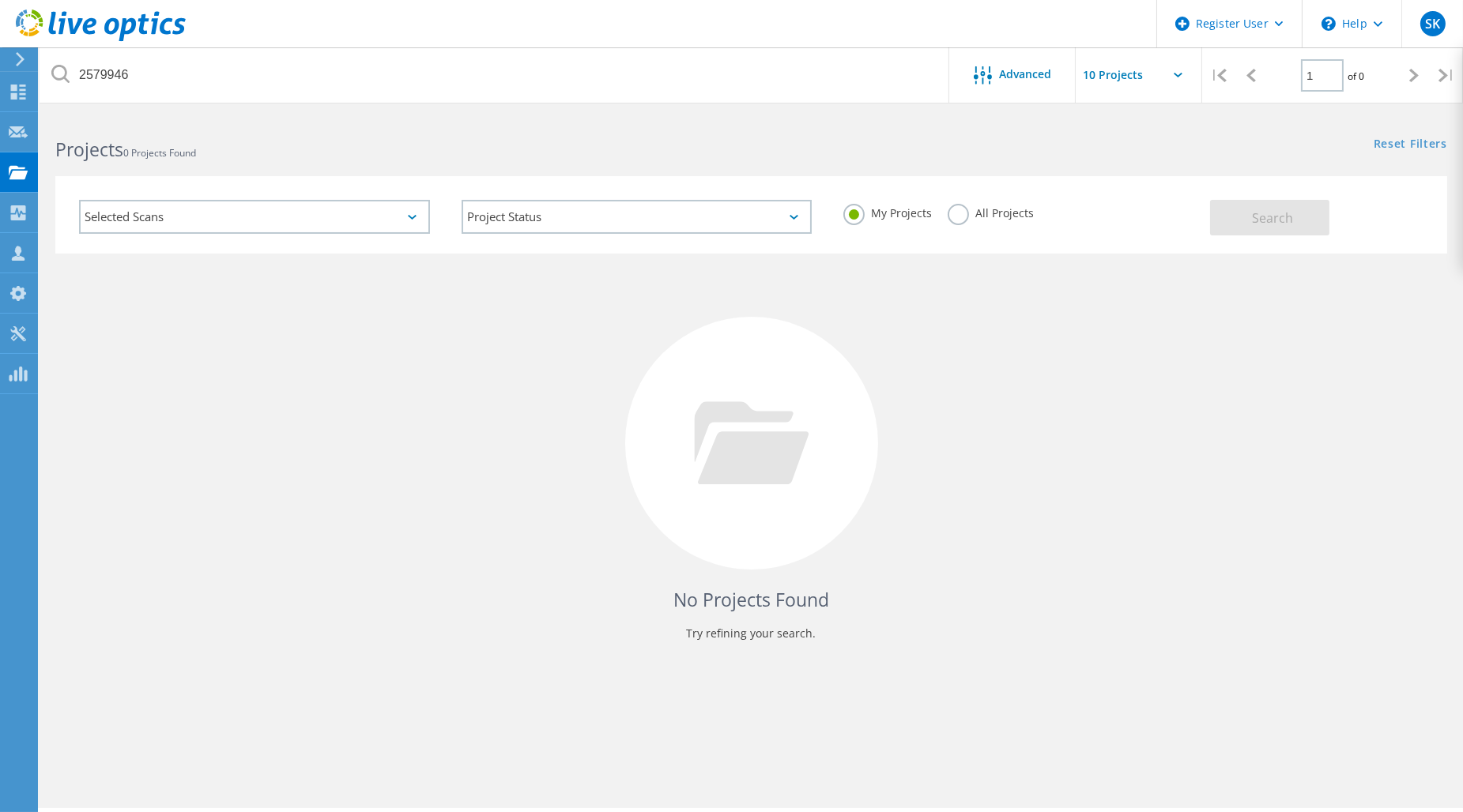
click at [962, 210] on label "All Projects" at bounding box center [990, 211] width 86 height 15
click at [0, 0] on input "All Projects" at bounding box center [0, 0] width 0 height 0
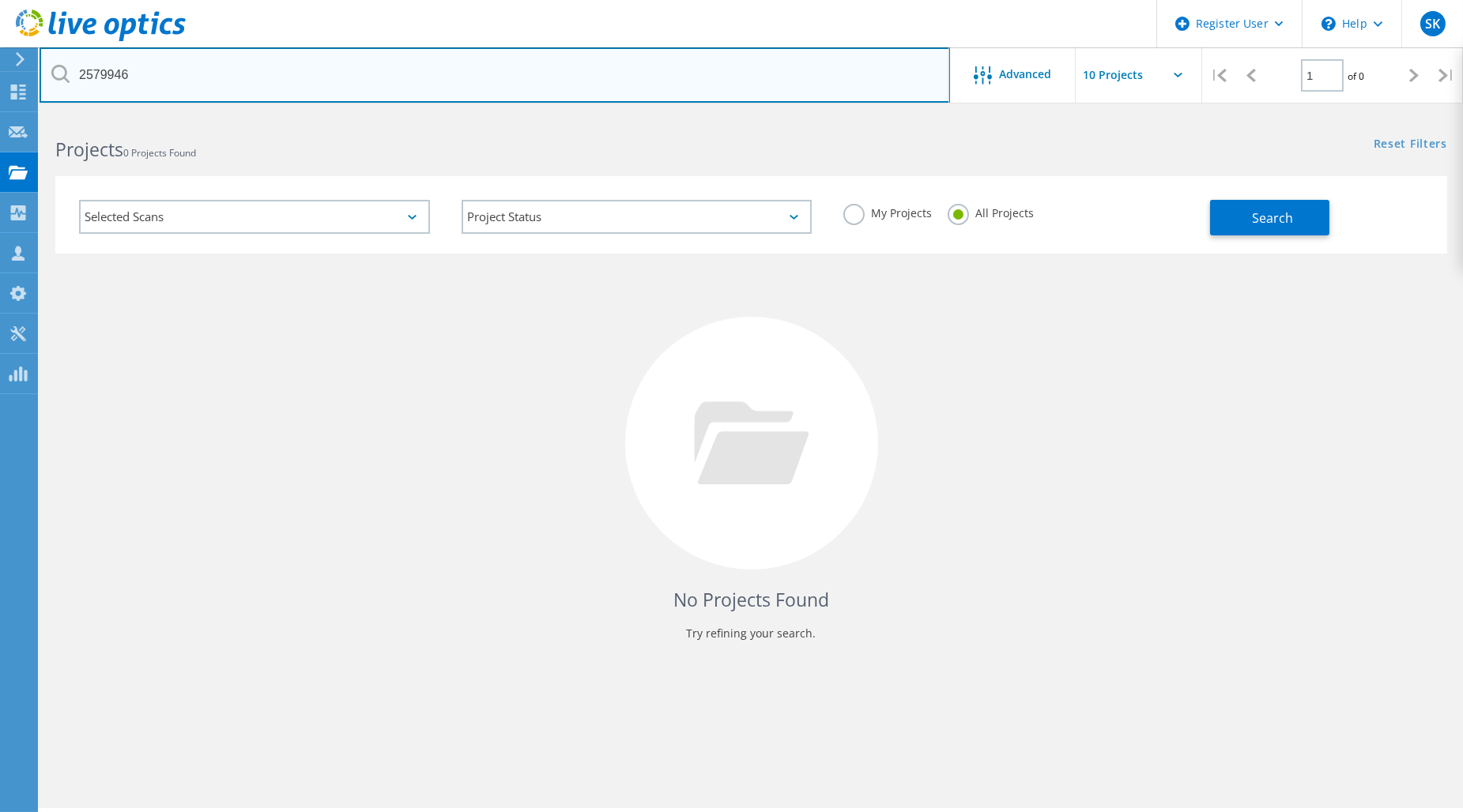
drag, startPoint x: 345, startPoint y: 70, endPoint x: -45, endPoint y: 80, distance: 390.1
click at [0, 80] on html "Register User \n Help Explore Helpful Articles Contact Support SK Dell User [PE…" at bounding box center [732, 428] width 1463 height 855
type input "aggreko"
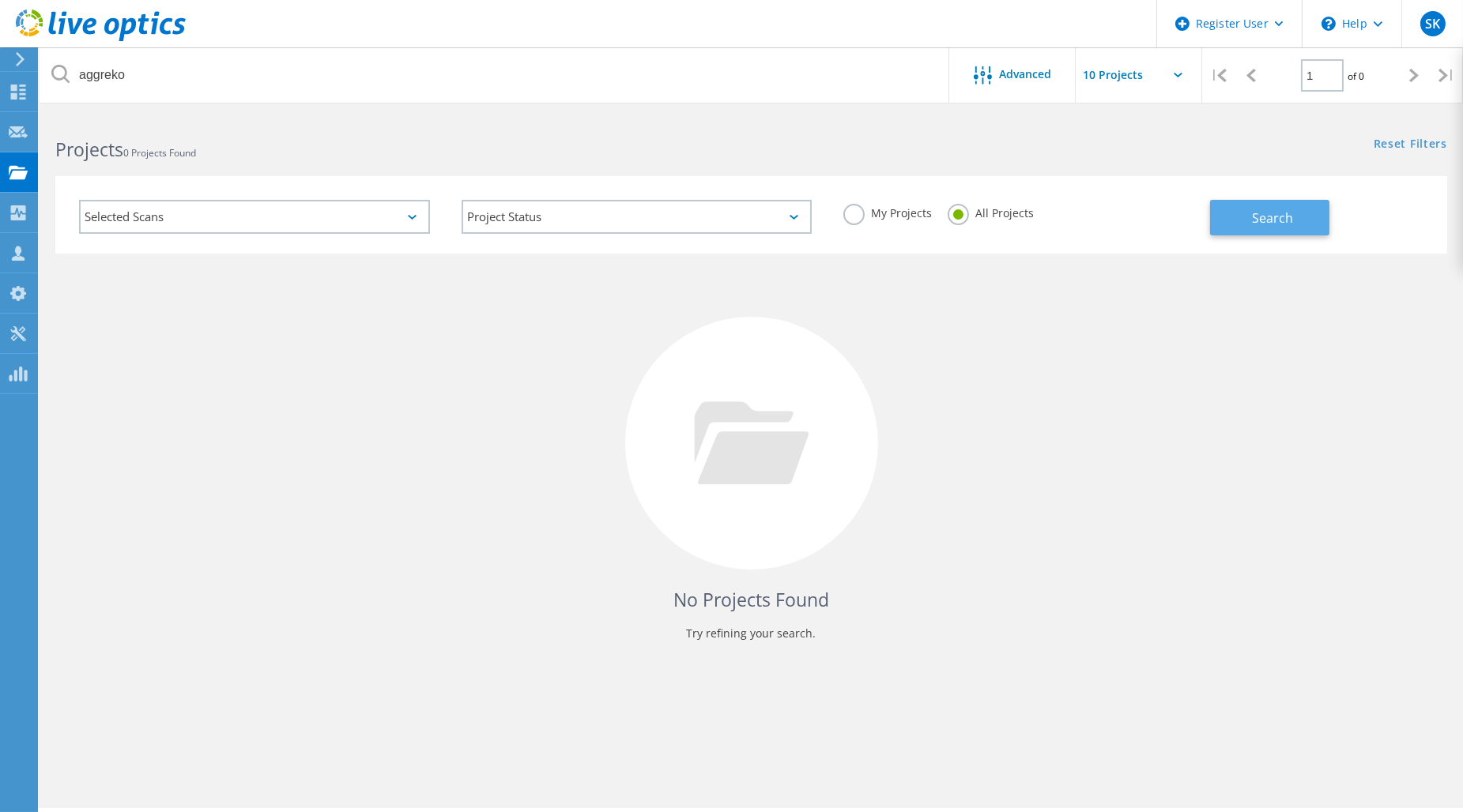
click at [1262, 222] on span "Search" at bounding box center [1271, 218] width 41 height 17
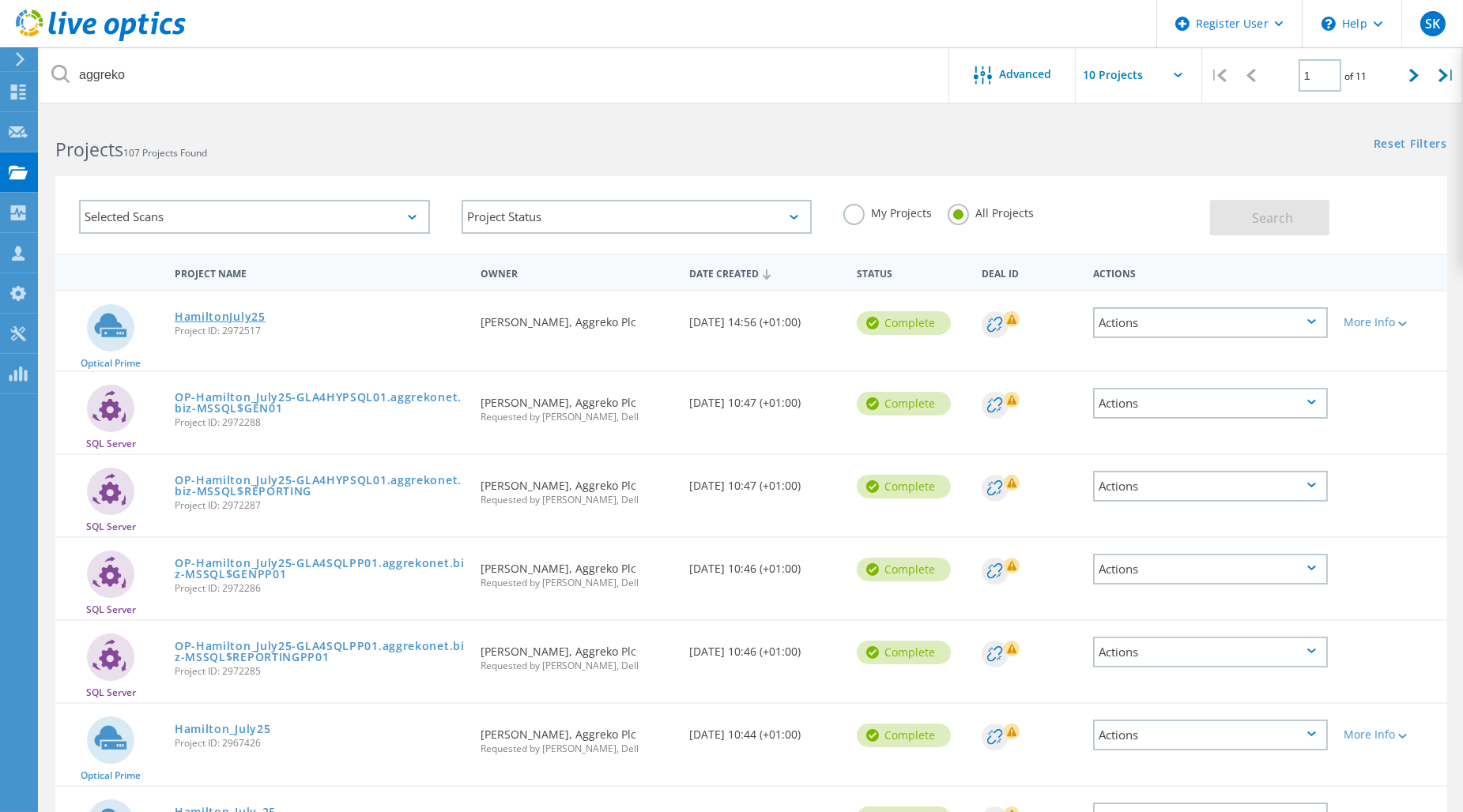
click at [246, 316] on link "HamiltonJuly25" at bounding box center [220, 316] width 90 height 11
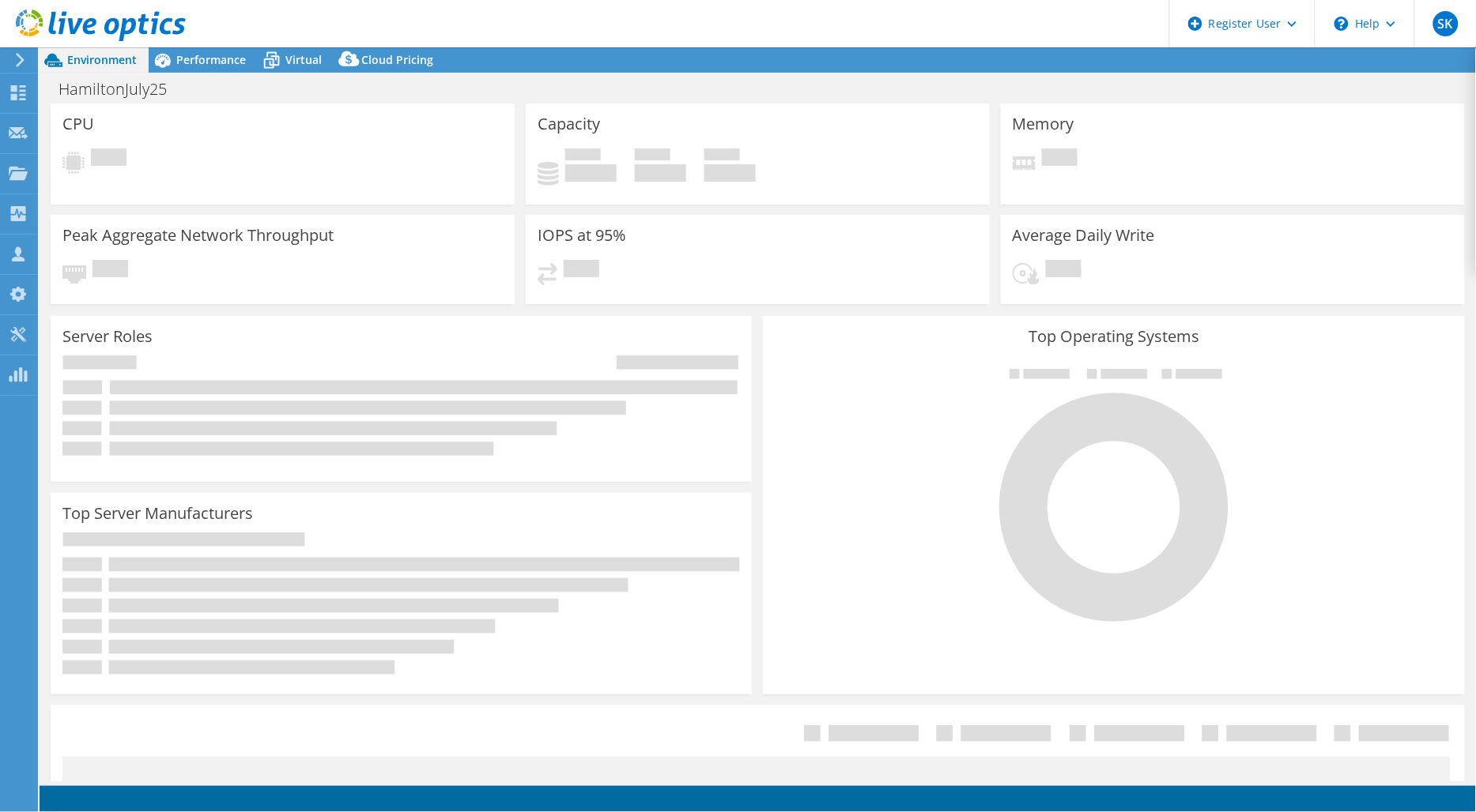
select select "EULondon"
select select "USD"
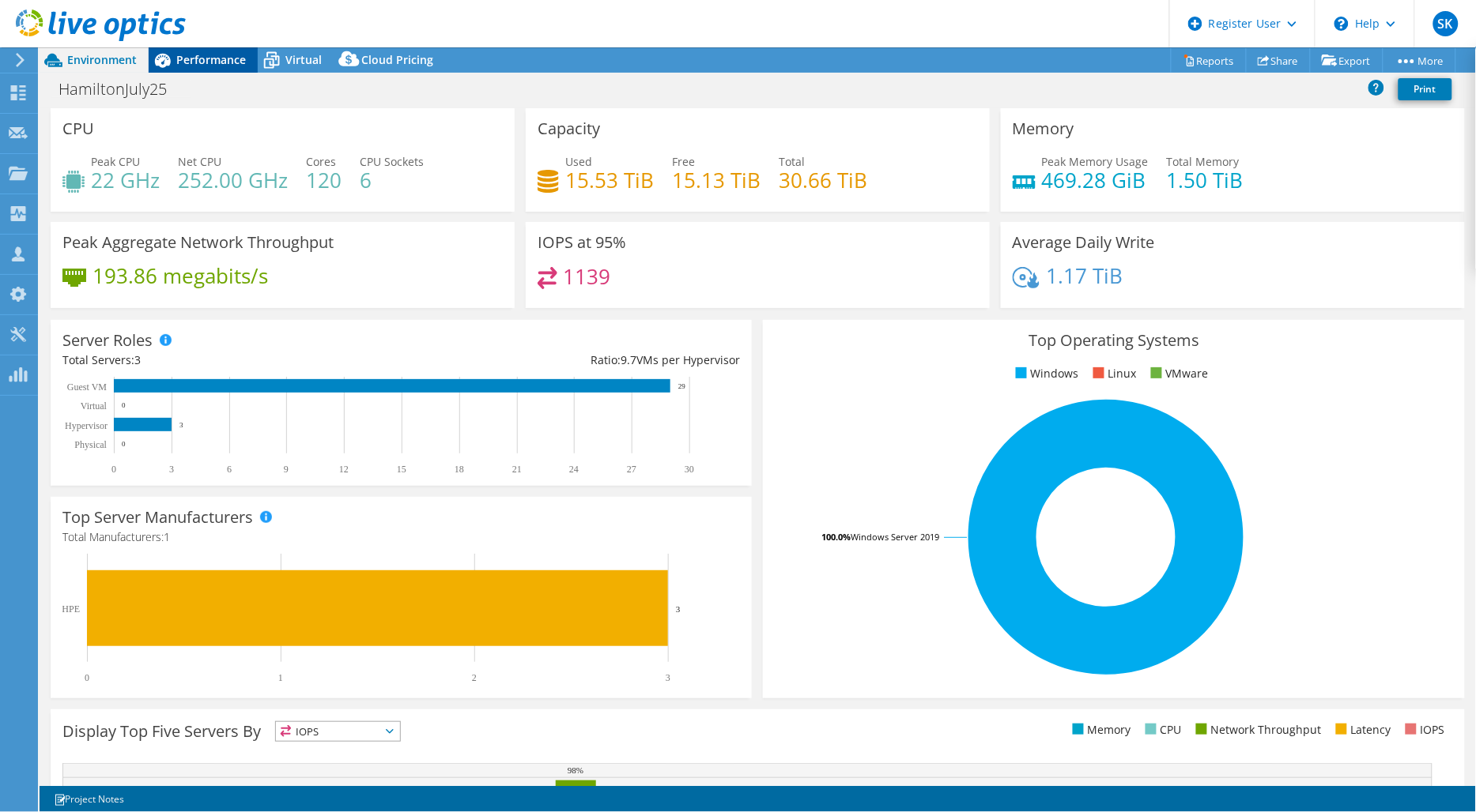
click at [210, 58] on span "Performance" at bounding box center [211, 60] width 70 height 15
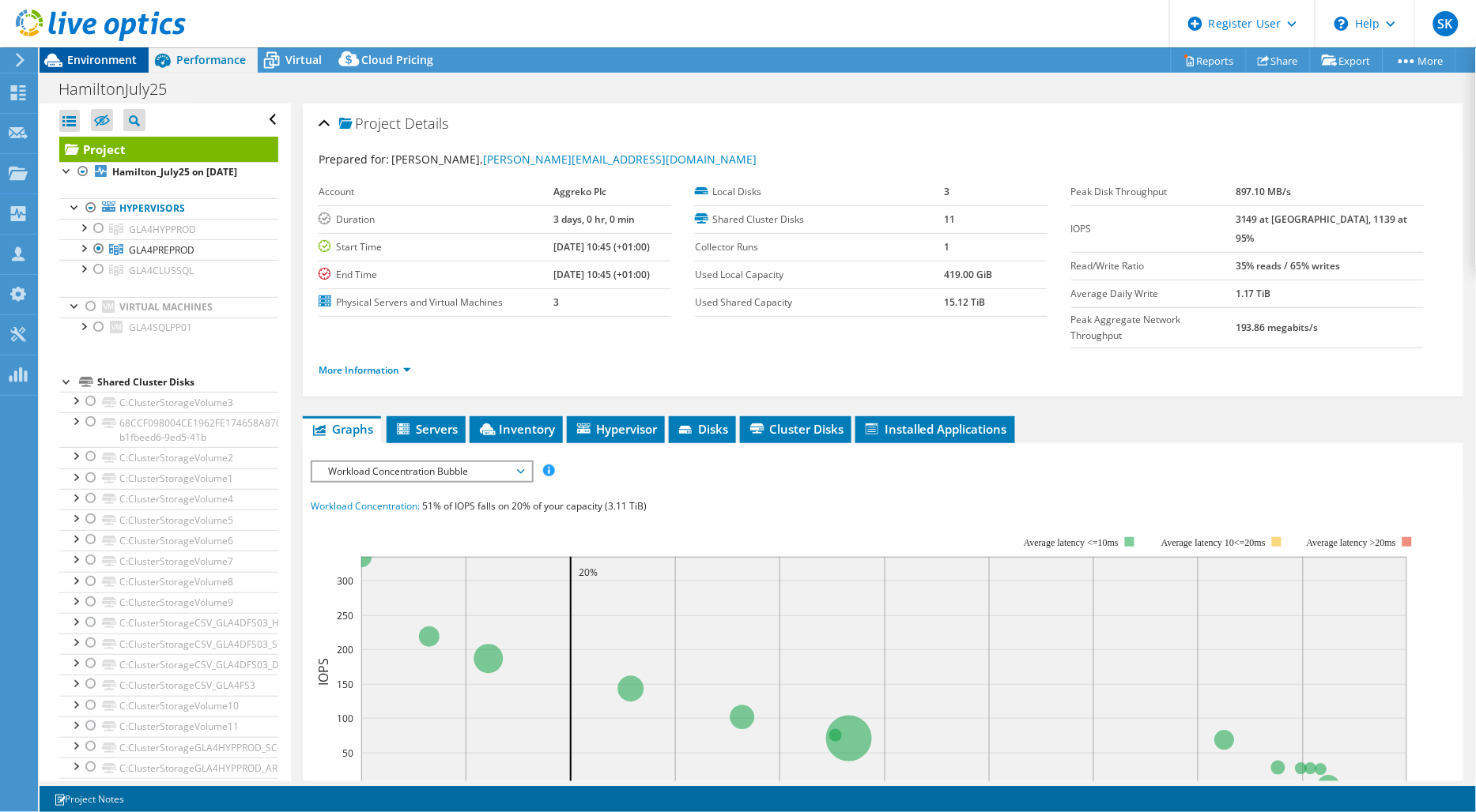
click at [114, 60] on span "Environment" at bounding box center [101, 60] width 70 height 15
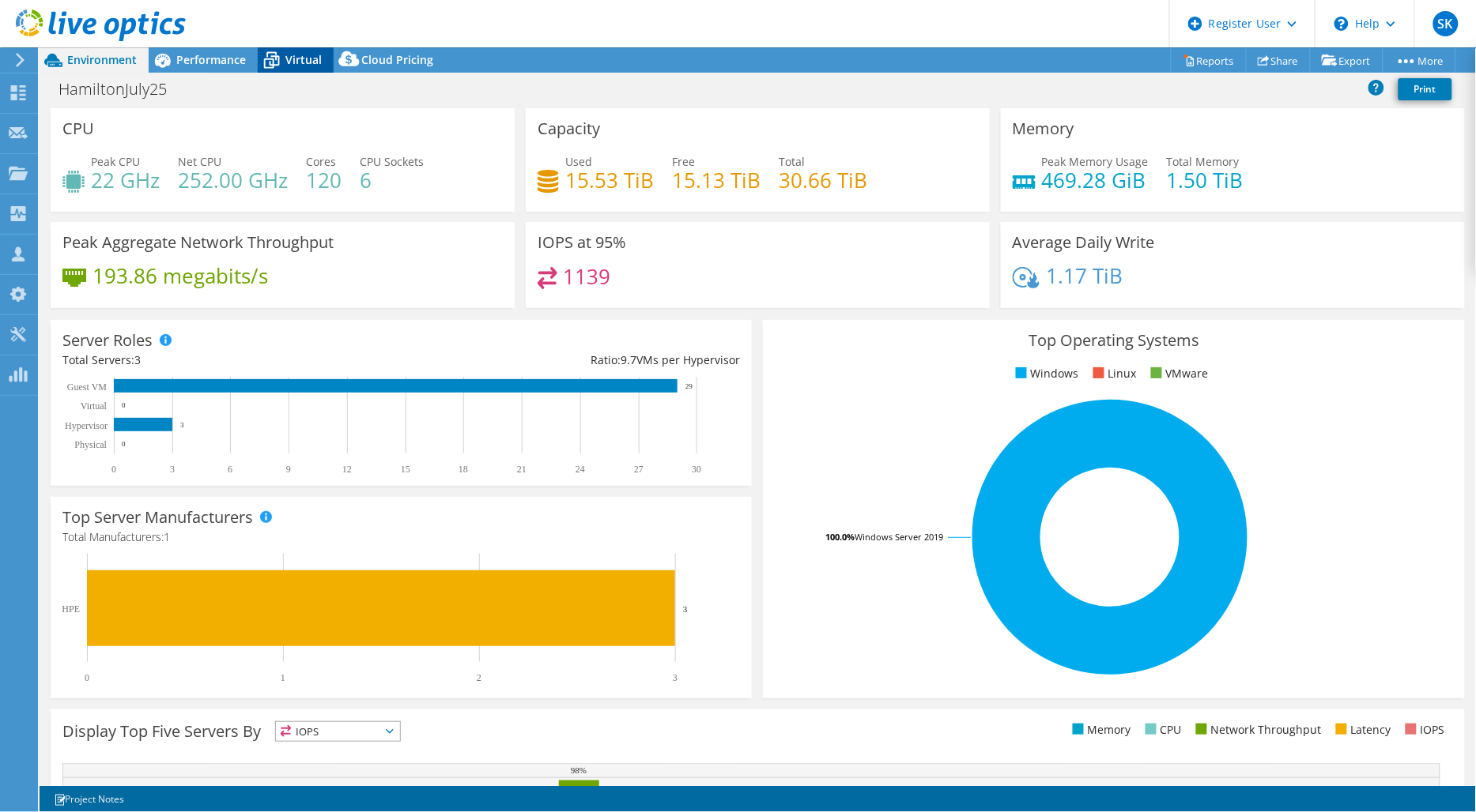
click at [307, 65] on span "Virtual" at bounding box center [303, 60] width 36 height 15
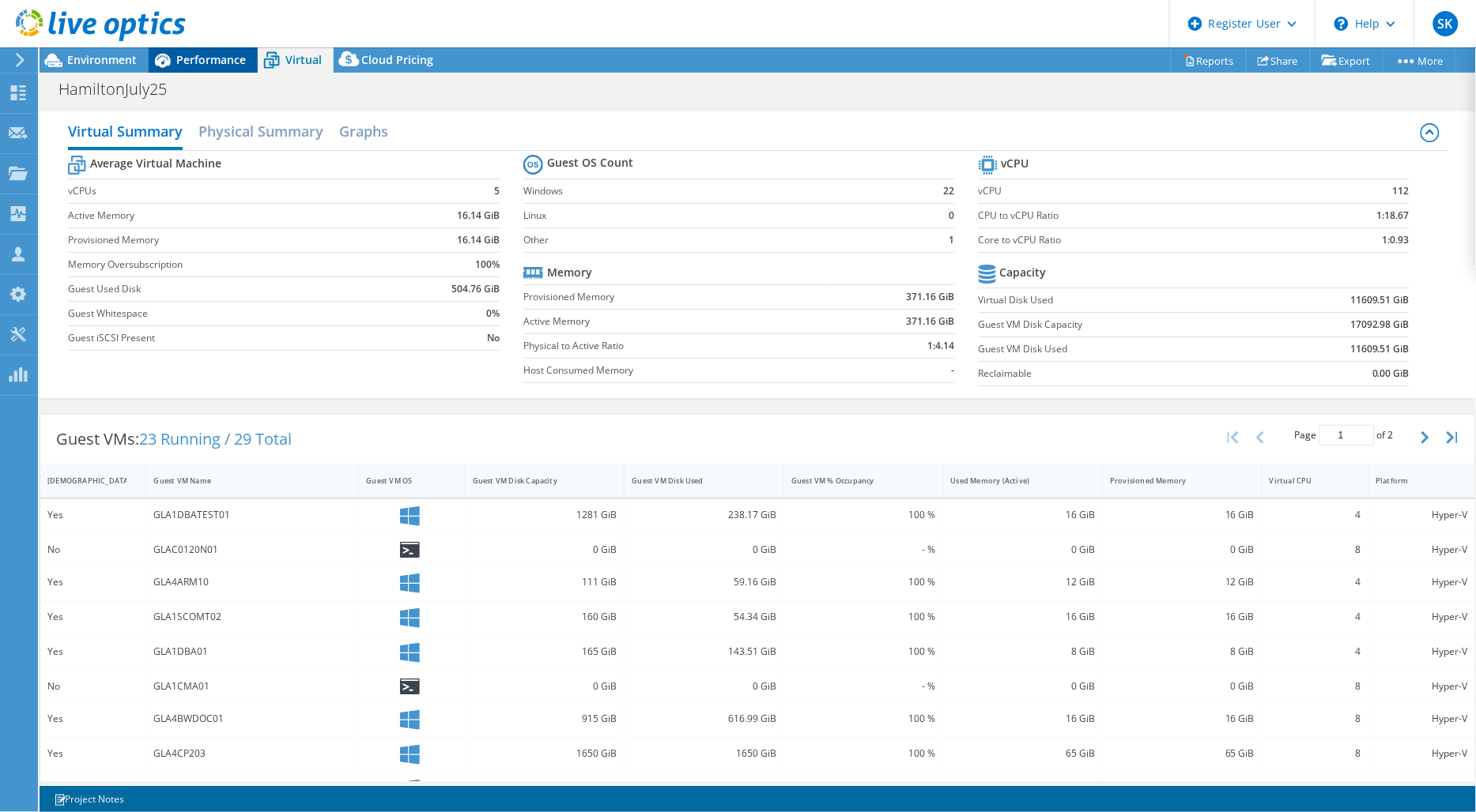
click at [210, 63] on span "Performance" at bounding box center [211, 60] width 70 height 15
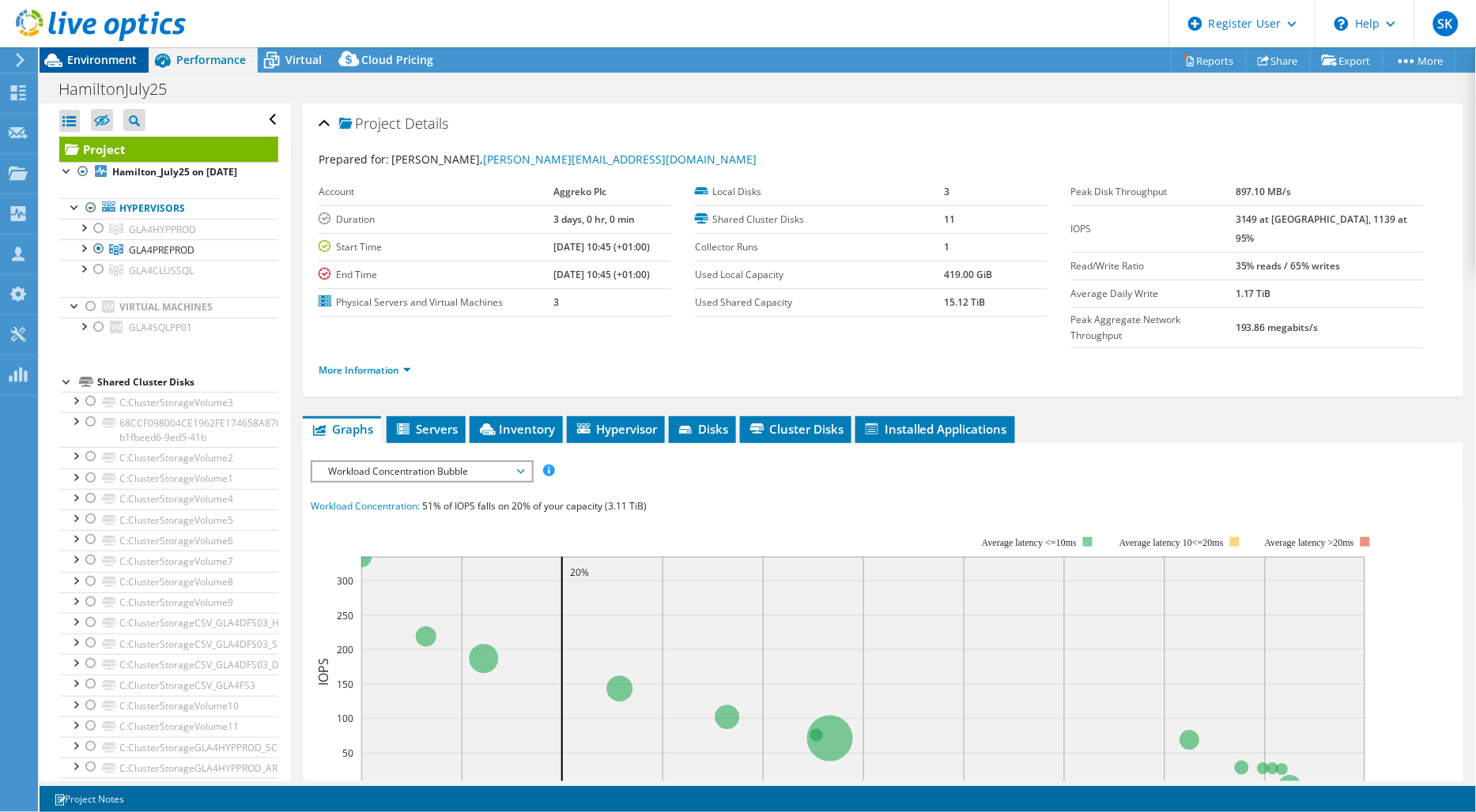
click at [117, 61] on span "Environment" at bounding box center [101, 60] width 70 height 15
